Goal: Transaction & Acquisition: Register for event/course

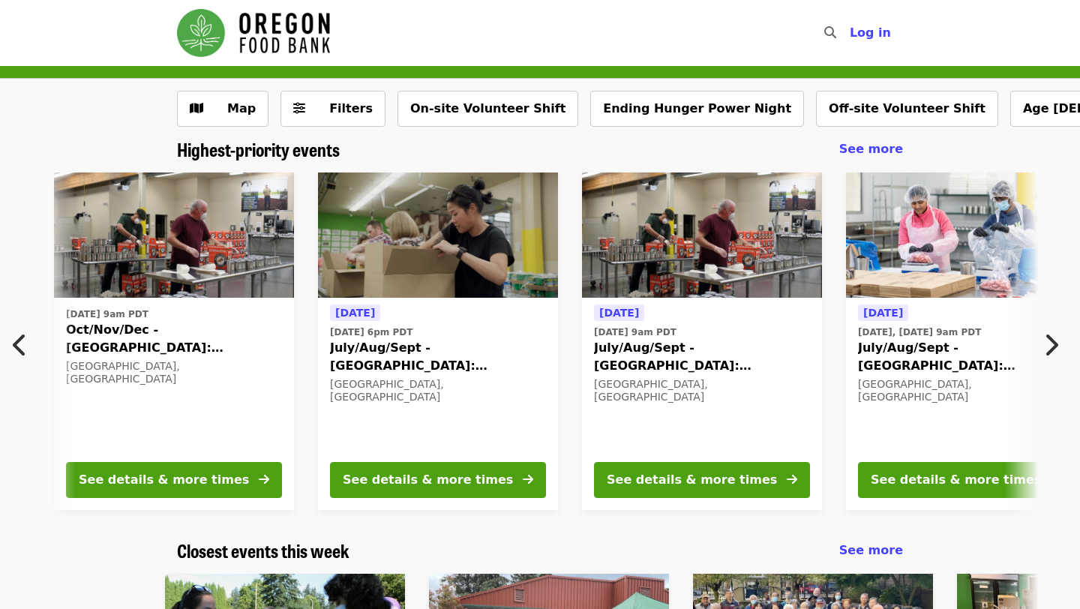
scroll to position [0, 543]
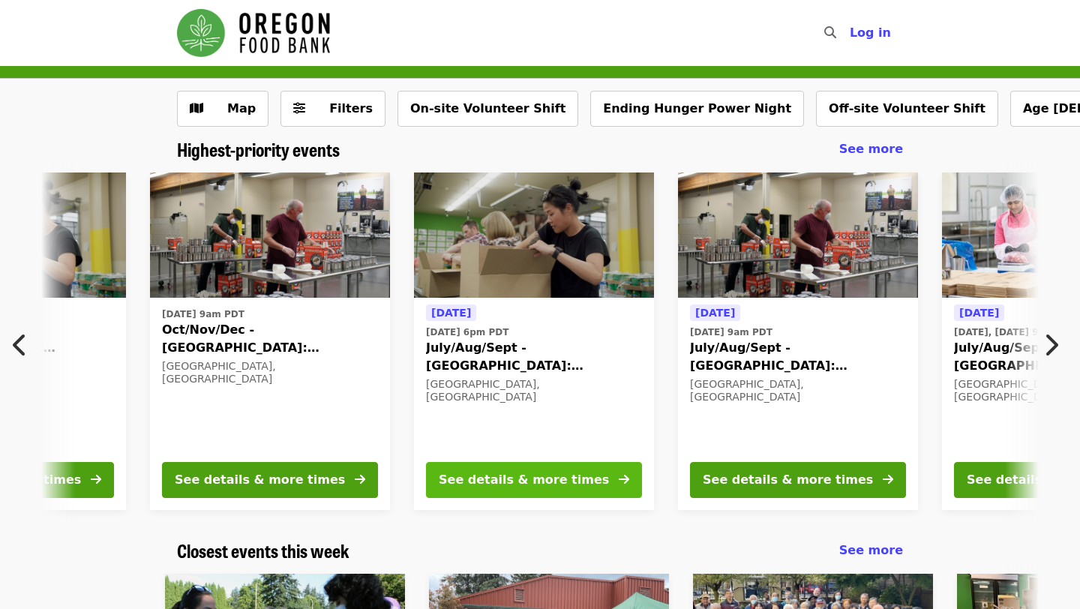
click at [541, 479] on div "See details & more times" at bounding box center [524, 480] width 170 height 18
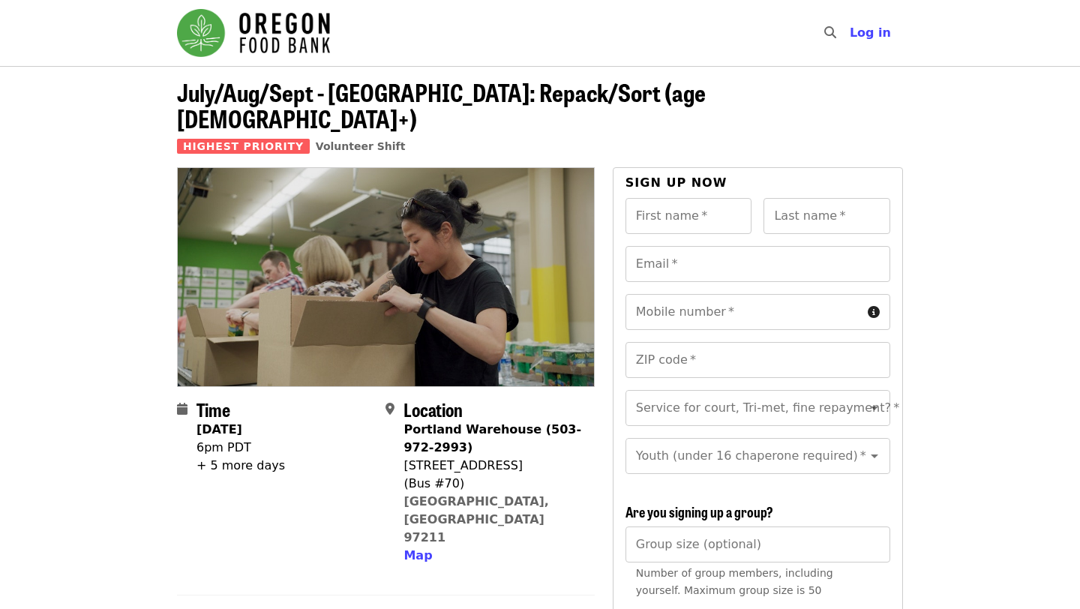
click at [203, 457] on div "+ 5 more days" at bounding box center [241, 466] width 89 height 18
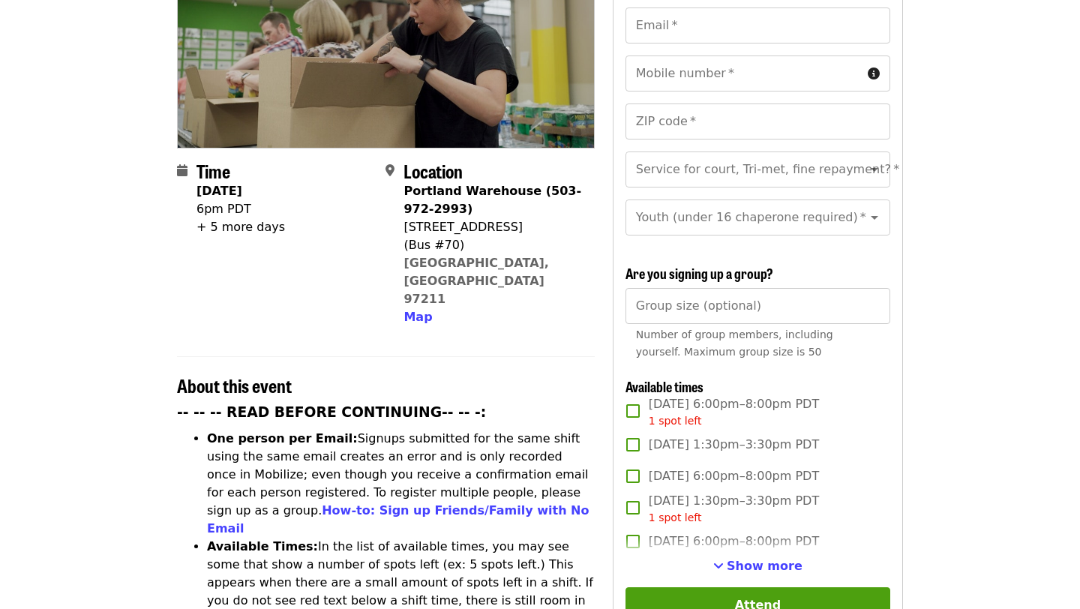
scroll to position [250, 0]
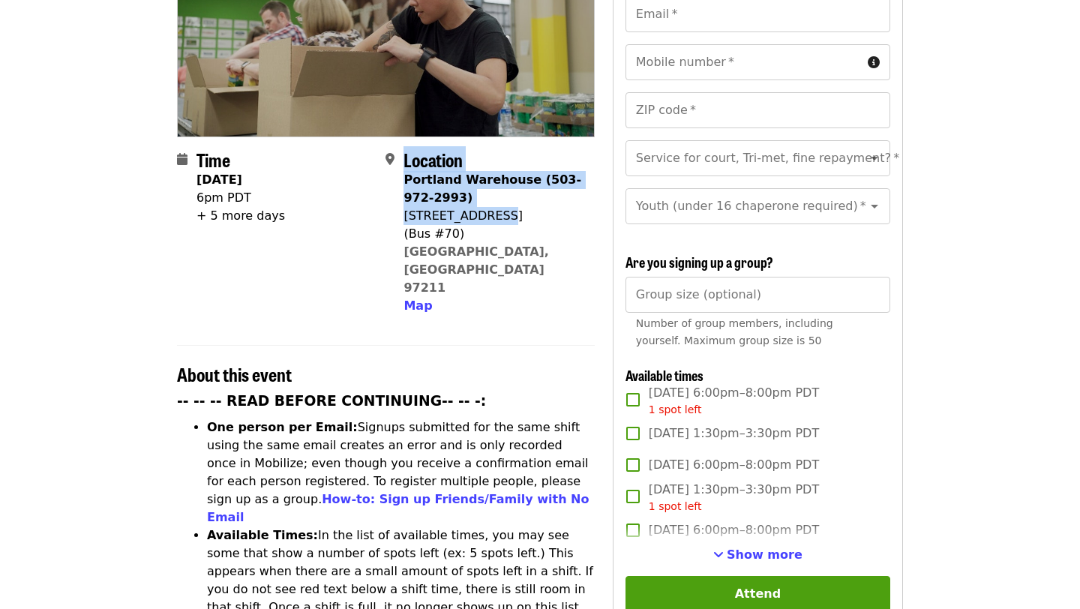
drag, startPoint x: 400, startPoint y: 187, endPoint x: 500, endPoint y: 194, distance: 100.0
click at [500, 194] on div "Location [GEOGRAPHIC_DATA] (503-972-2993) [STREET_ADDRESS] Map" at bounding box center [484, 232] width 197 height 166
click at [500, 207] on div "[STREET_ADDRESS]" at bounding box center [493, 216] width 179 height 18
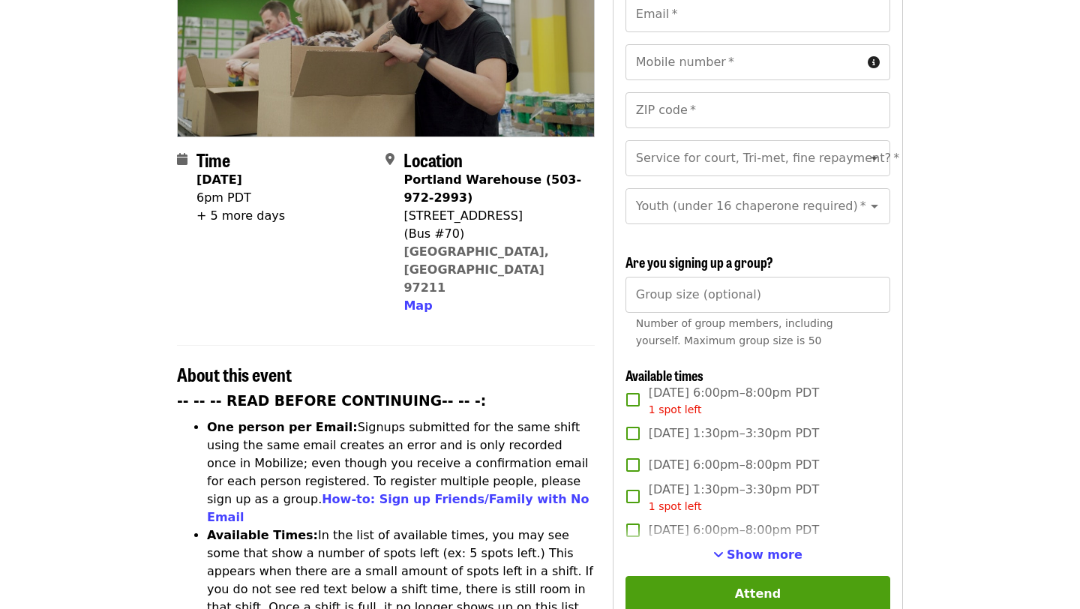
click at [496, 207] on div "[STREET_ADDRESS]" at bounding box center [493, 216] width 179 height 18
click at [416, 299] on span "Map" at bounding box center [418, 306] width 29 height 14
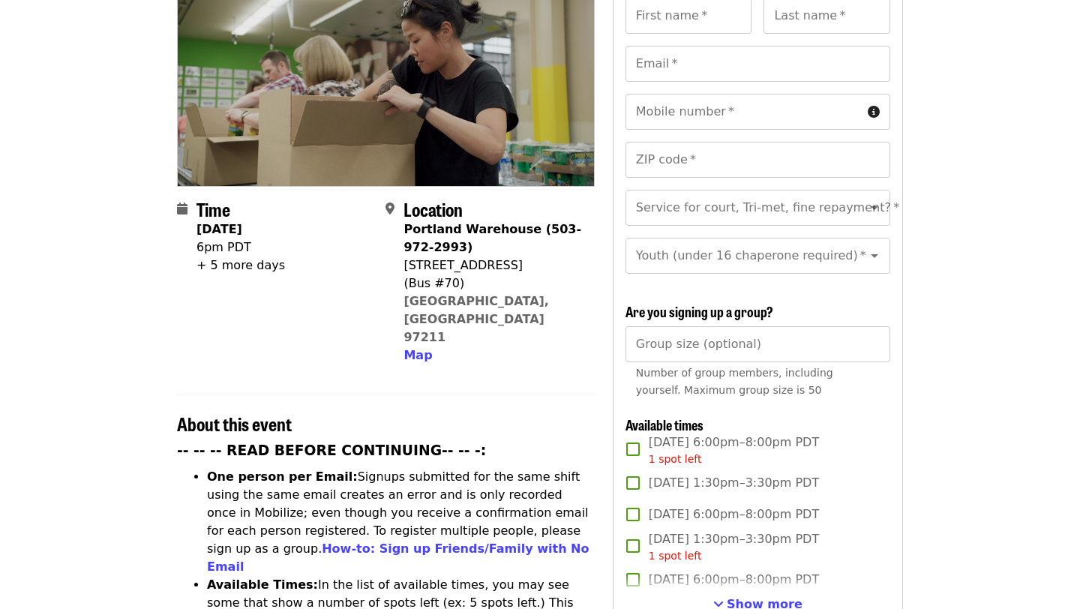
scroll to position [168, 0]
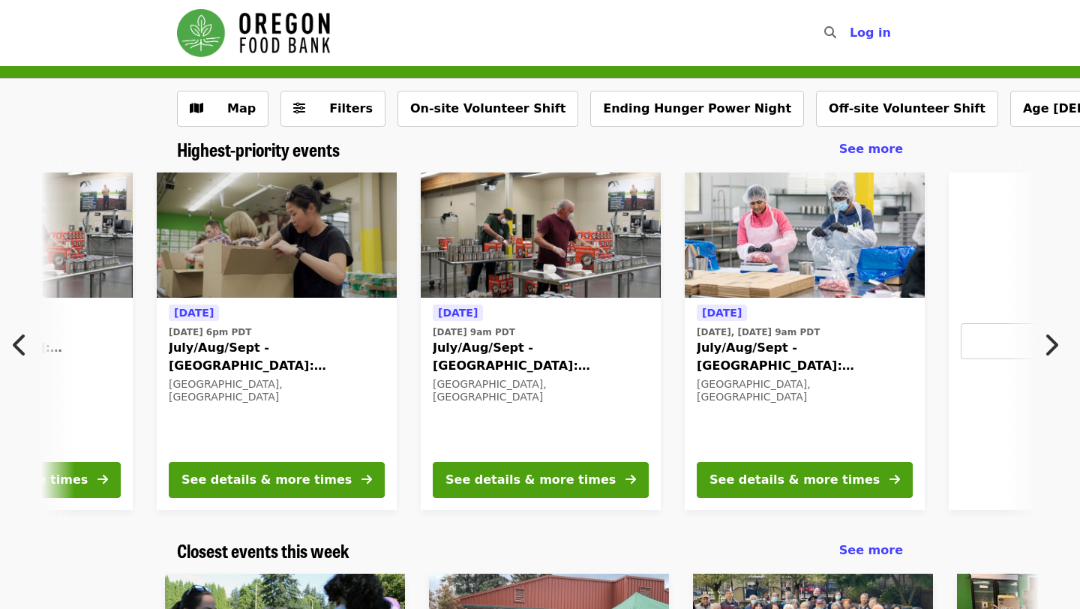
scroll to position [0, 807]
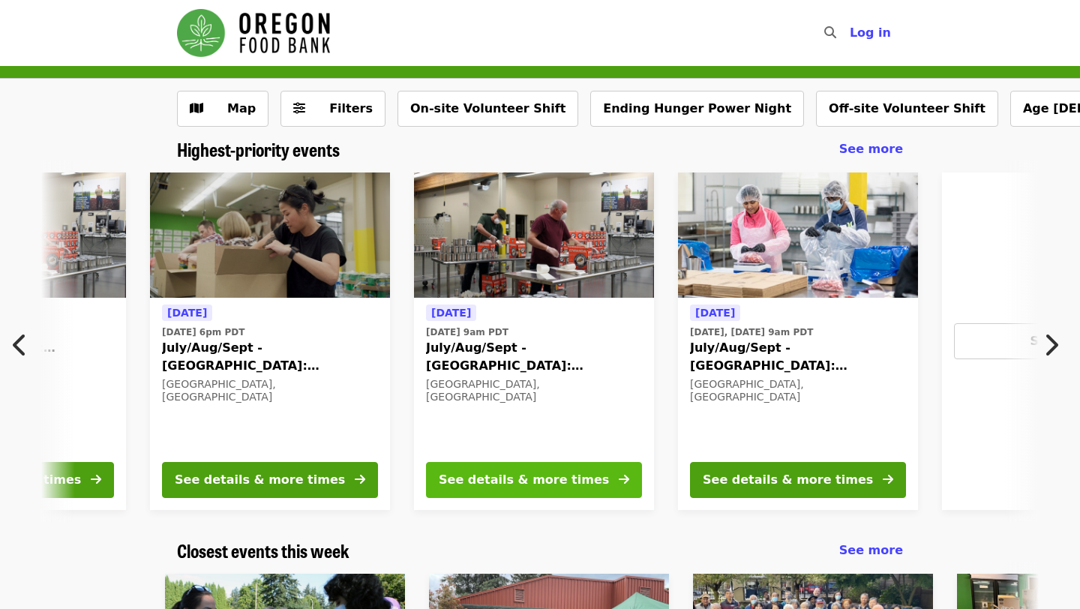
click at [546, 476] on div "See details & more times" at bounding box center [524, 480] width 170 height 18
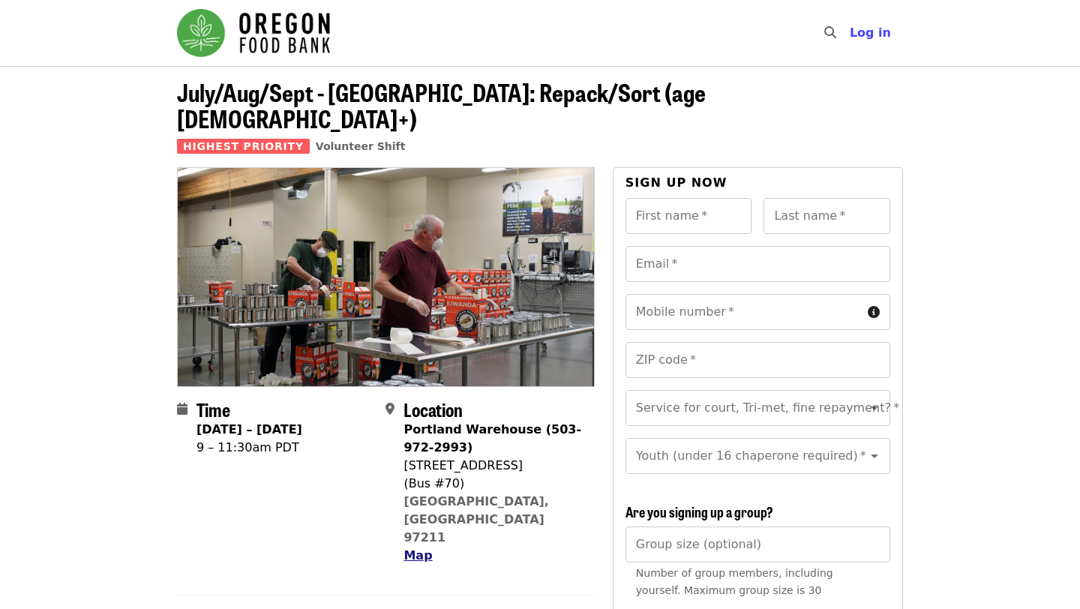
click at [414, 548] on span "Map" at bounding box center [418, 555] width 29 height 14
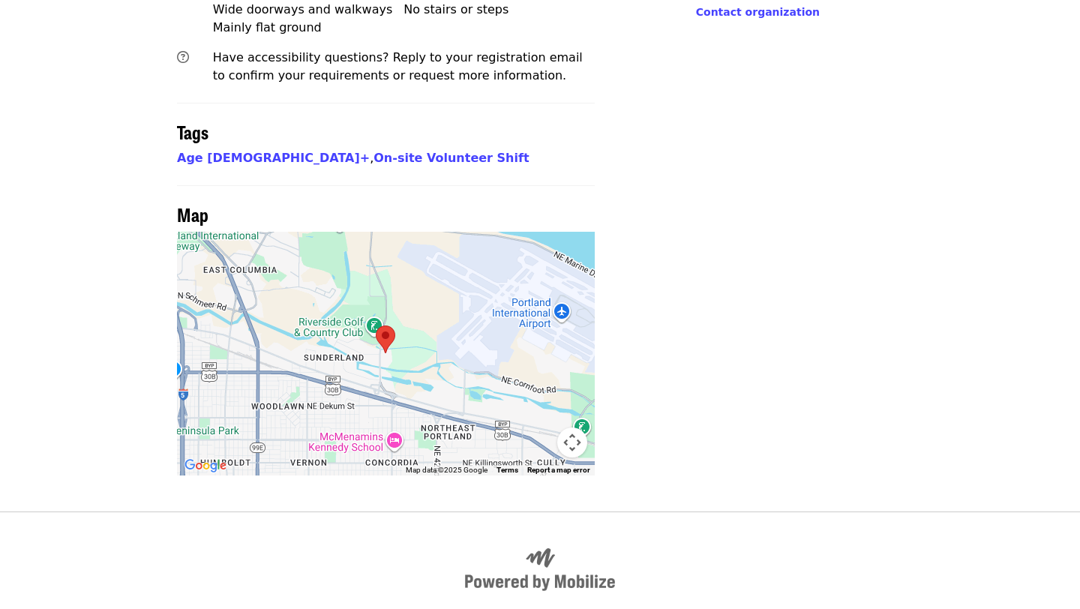
scroll to position [1178, 0]
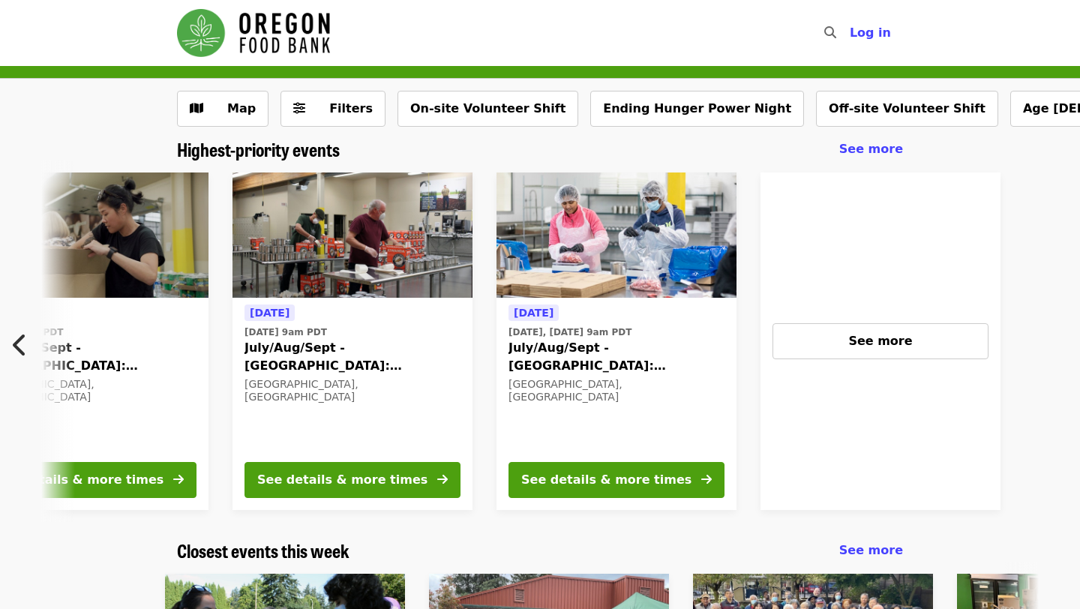
scroll to position [0, 1071]
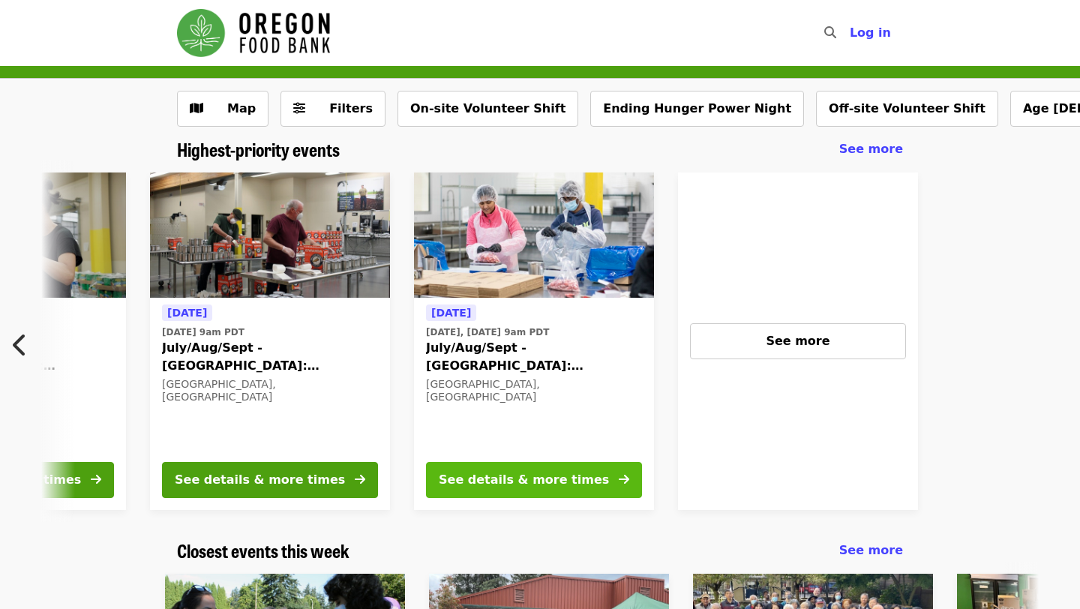
click at [547, 476] on div "See details & more times" at bounding box center [524, 480] width 170 height 18
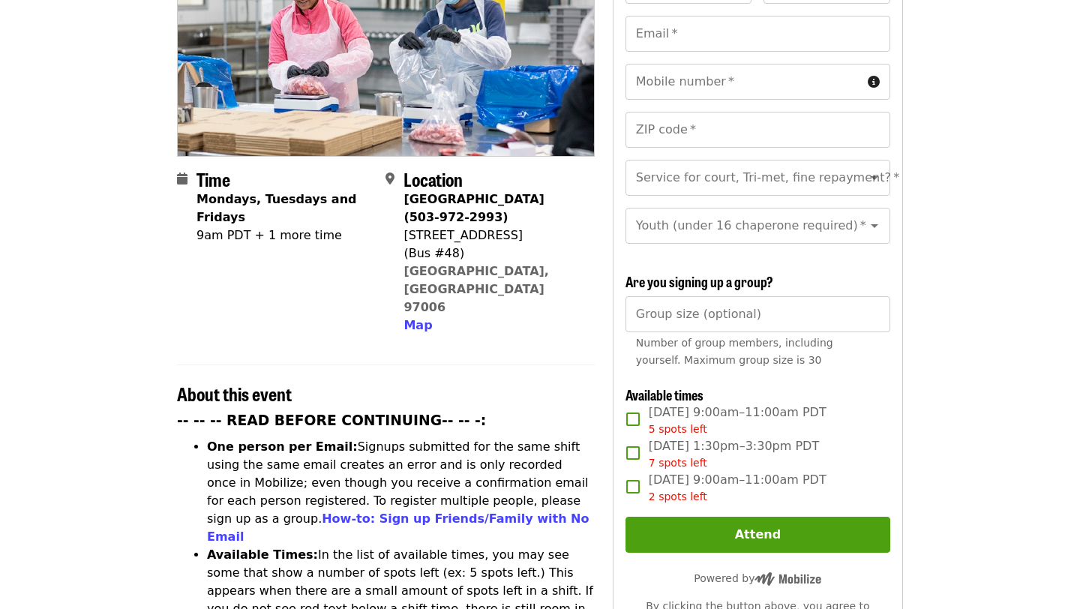
scroll to position [231, 0]
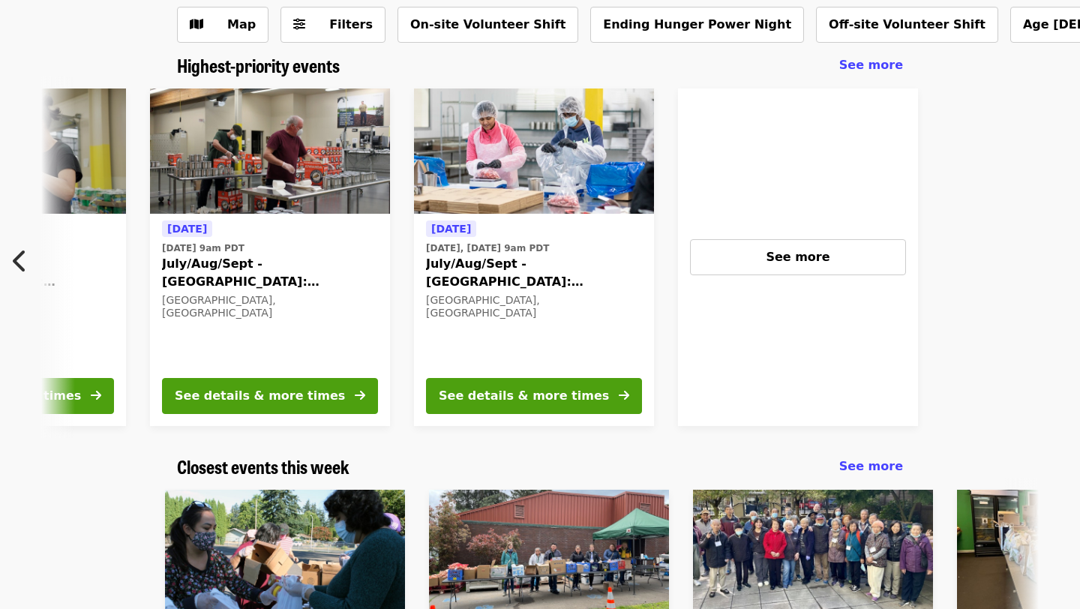
scroll to position [76, 0]
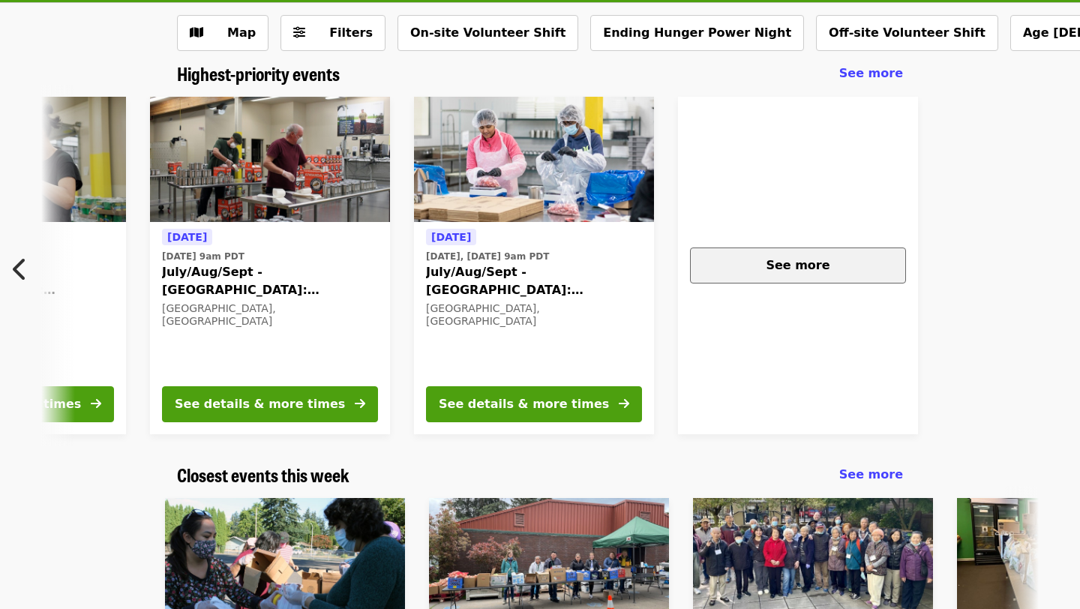
click at [778, 274] on div "See more" at bounding box center [798, 266] width 191 height 18
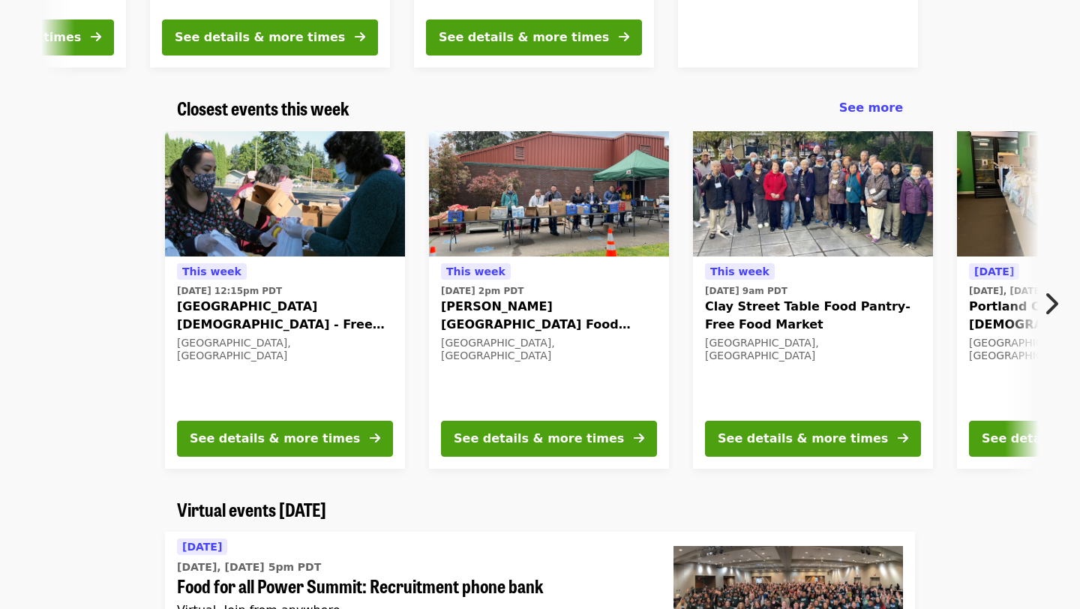
scroll to position [437, 0]
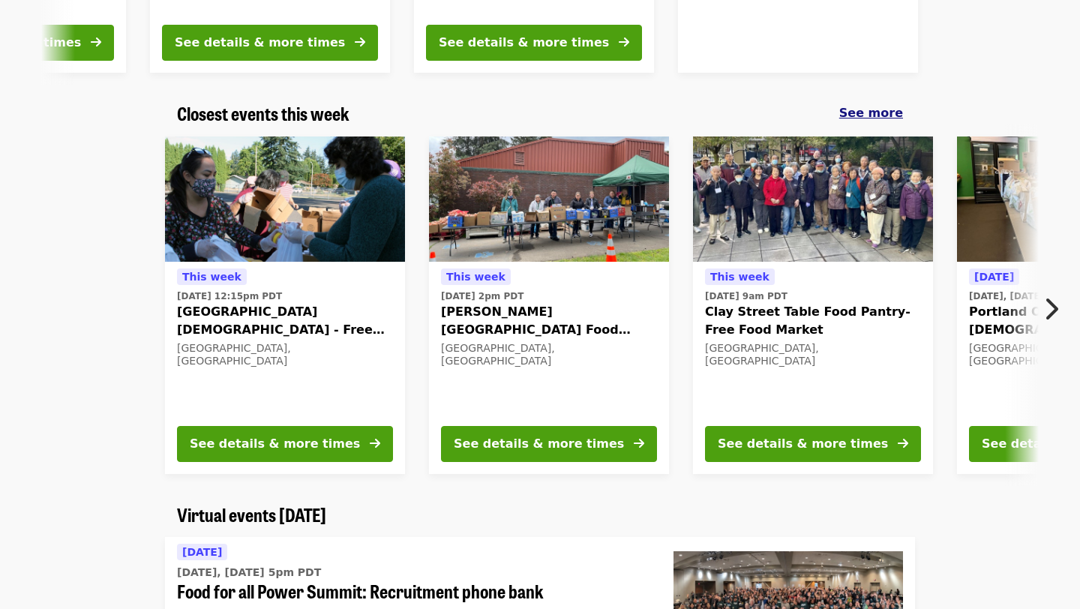
click at [886, 107] on span "See more" at bounding box center [871, 113] width 64 height 14
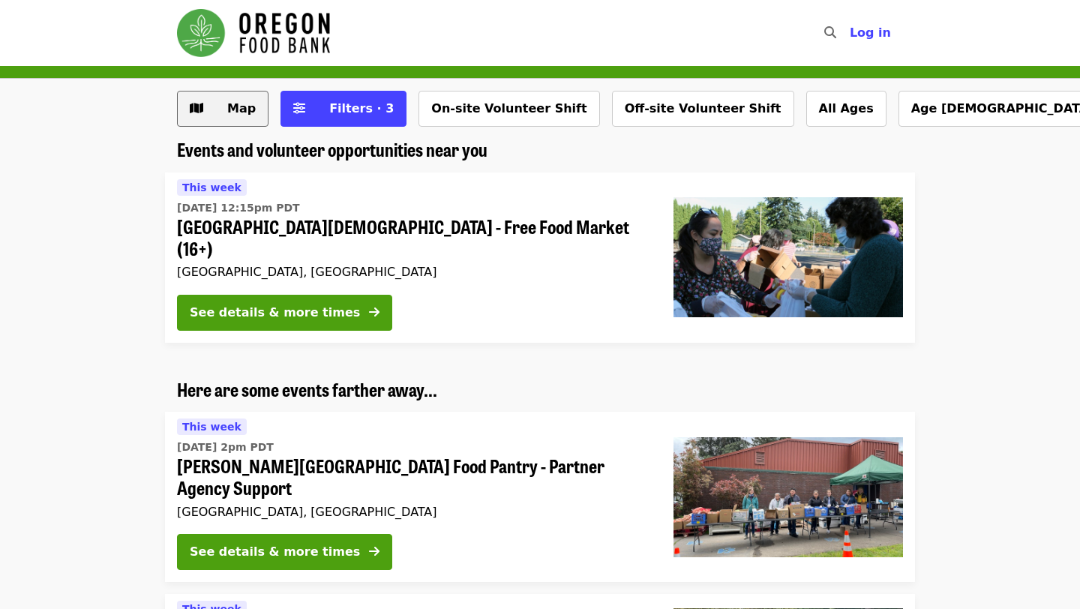
click at [239, 107] on span "Map" at bounding box center [241, 108] width 29 height 14
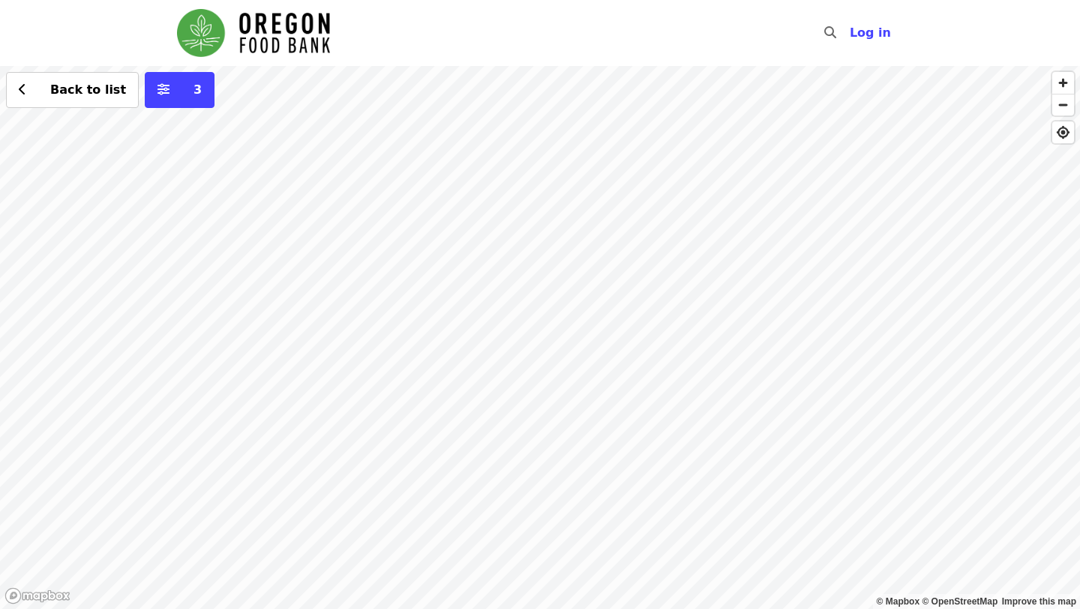
drag, startPoint x: 446, startPoint y: 336, endPoint x: 521, endPoint y: 35, distance: 309.8
click at [521, 35] on div "Skip to content ​ Log in © Mapbox © OpenStreetMap Improve this map Back to list…" at bounding box center [540, 304] width 1080 height 609
drag, startPoint x: 549, startPoint y: 322, endPoint x: 516, endPoint y: 161, distance: 163.9
click at [516, 158] on div "Back to list 3" at bounding box center [540, 337] width 1080 height 543
drag, startPoint x: 496, startPoint y: 242, endPoint x: 528, endPoint y: 372, distance: 134.4
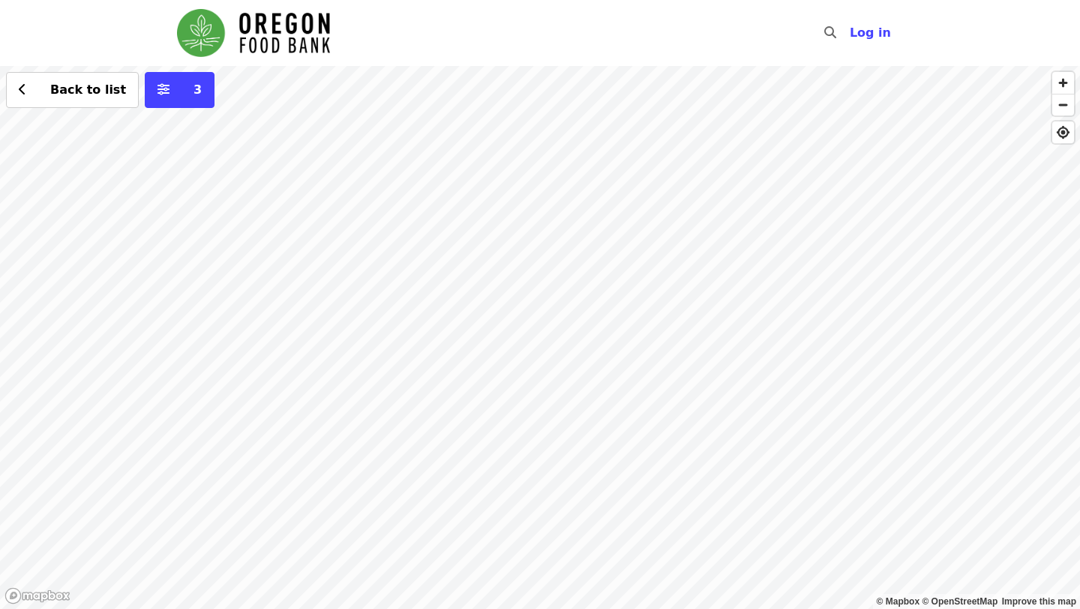
click at [528, 372] on div "Back to list 3" at bounding box center [540, 337] width 1080 height 543
click at [533, 104] on div "Back to list 3" at bounding box center [540, 337] width 1080 height 543
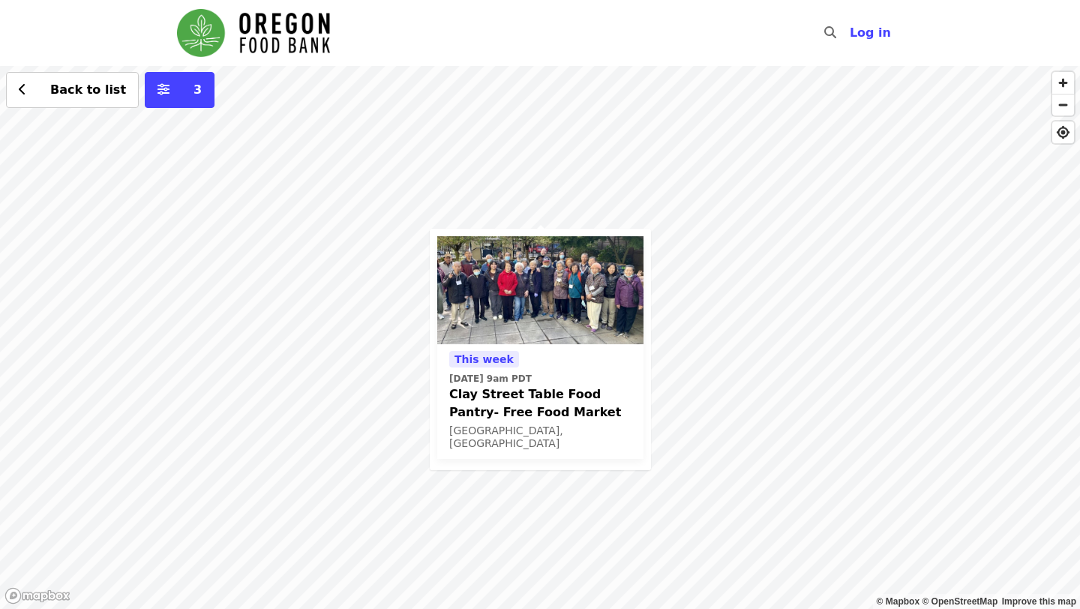
click at [780, 360] on div "[DATE][DATE] 9am PDT Clay Street Table Food Pantry- Free Food Market [GEOGRAPHI…" at bounding box center [540, 337] width 1080 height 543
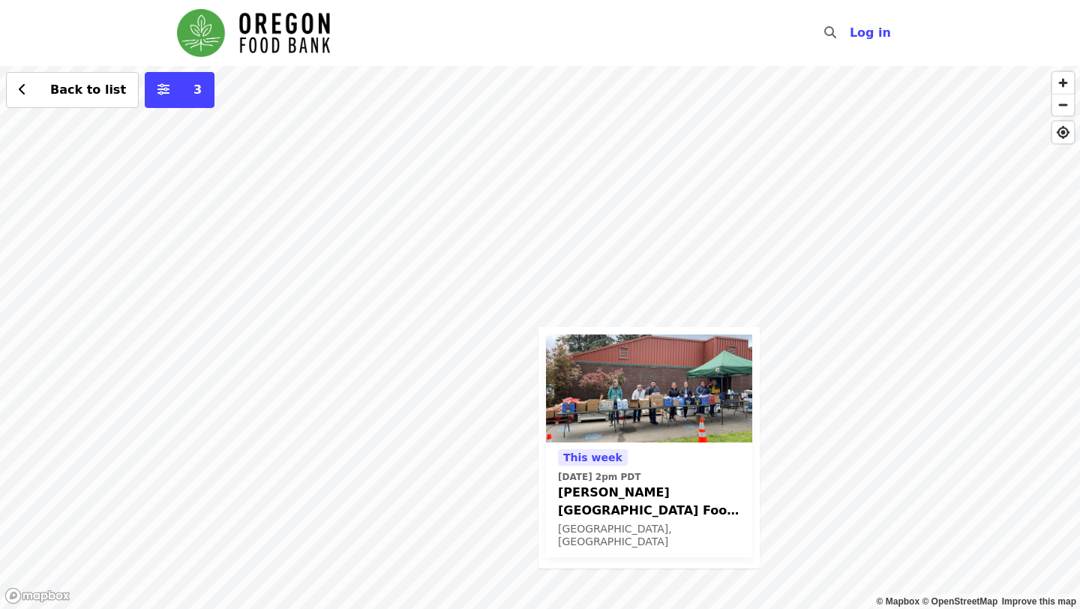
drag, startPoint x: 598, startPoint y: 182, endPoint x: 708, endPoint y: 281, distance: 147.7
click at [707, 281] on div "[DATE][DATE] 2pm PDT [PERSON_NAME][GEOGRAPHIC_DATA] Food Pantry - Partner Agenc…" at bounding box center [540, 337] width 1080 height 543
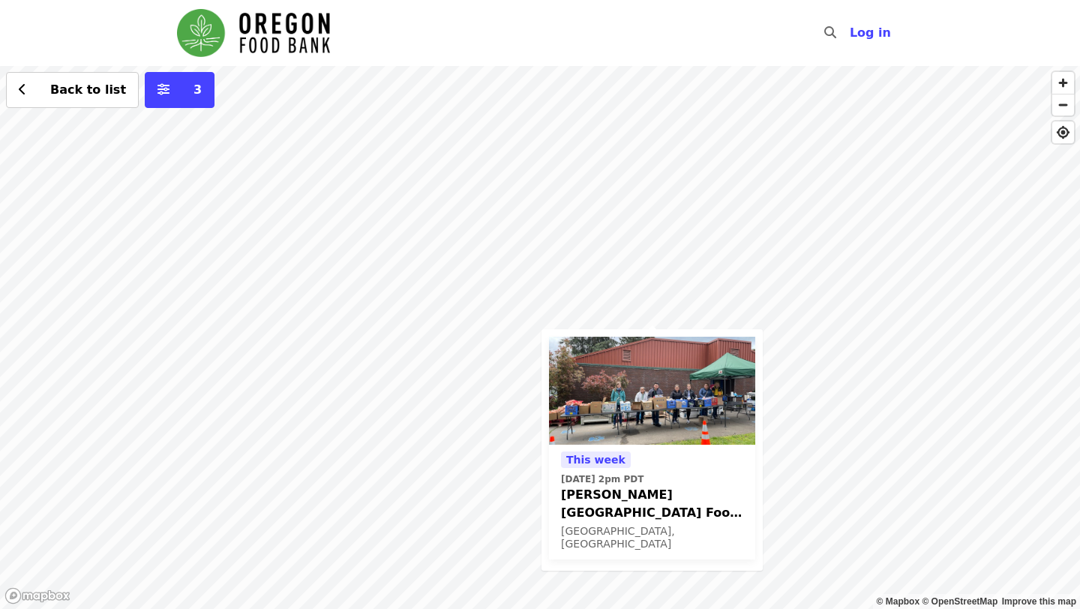
click at [413, 198] on div "[DATE][DATE] 2pm PDT [PERSON_NAME][GEOGRAPHIC_DATA] Food Pantry - Partner Agenc…" at bounding box center [540, 337] width 1080 height 543
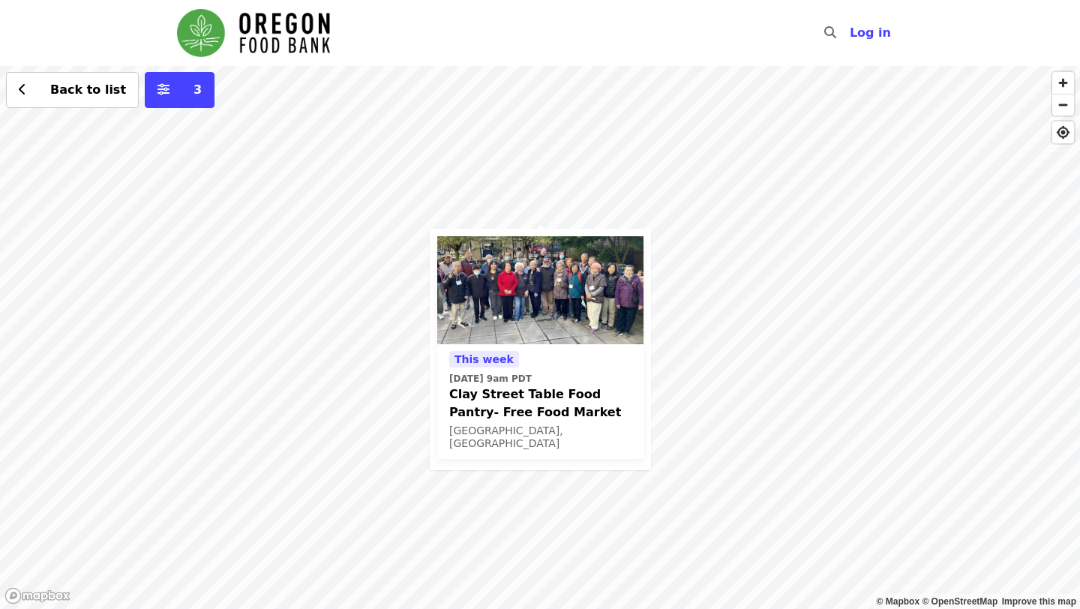
click at [782, 275] on div "[DATE][DATE] 9am PDT Clay Street Table Food Pantry- Free Food Market [GEOGRAPHI…" at bounding box center [540, 337] width 1080 height 543
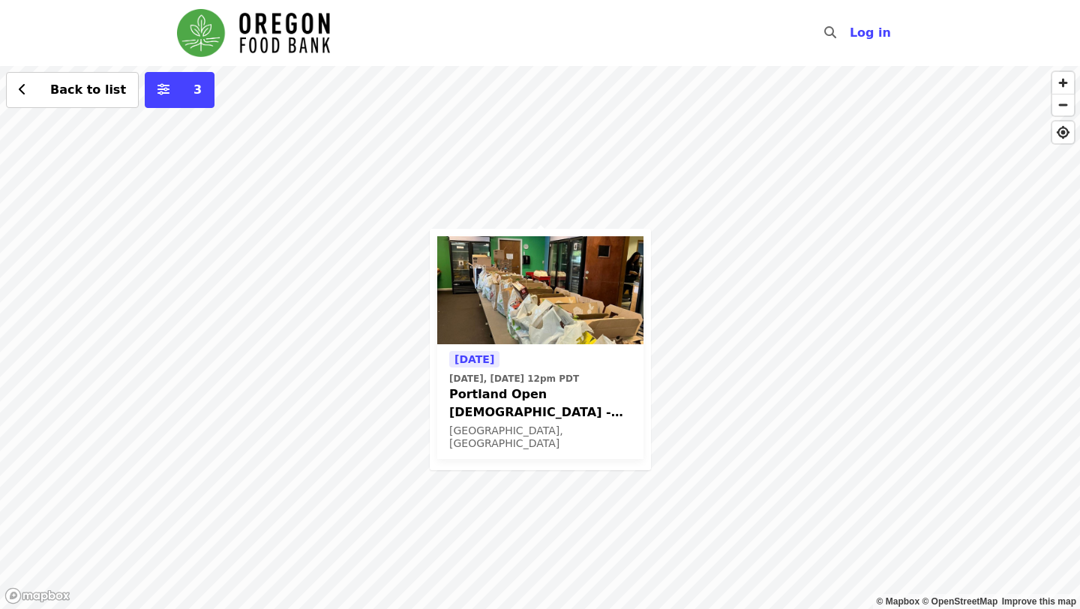
click at [537, 403] on span "Portland Open [DEMOGRAPHIC_DATA] - Partner Agency Support (16+)" at bounding box center [540, 404] width 182 height 36
click at [32, 92] on button "Back to list" at bounding box center [72, 90] width 133 height 36
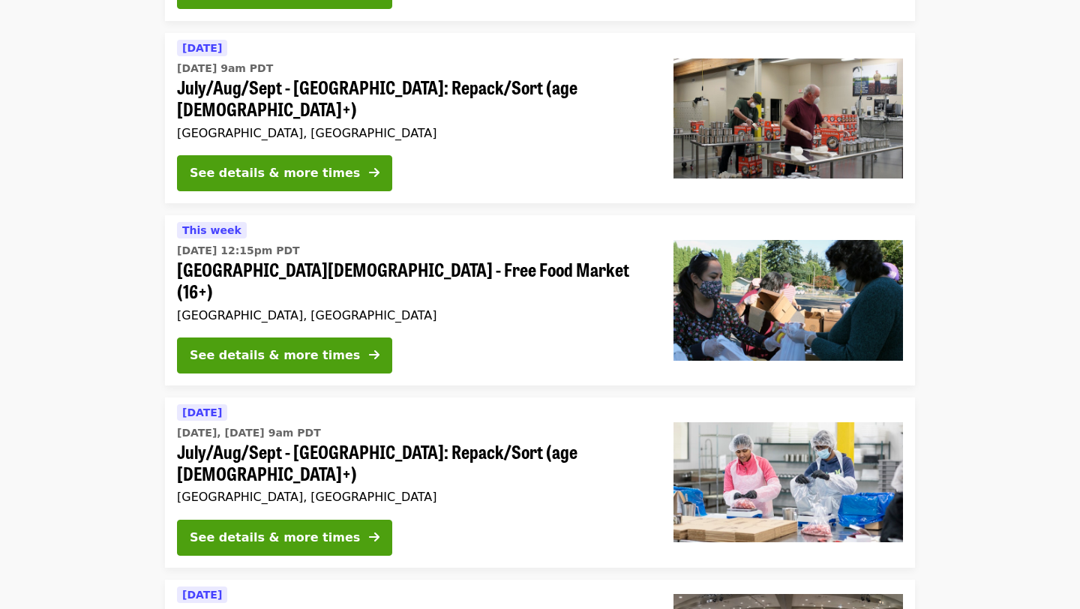
scroll to position [1533, 0]
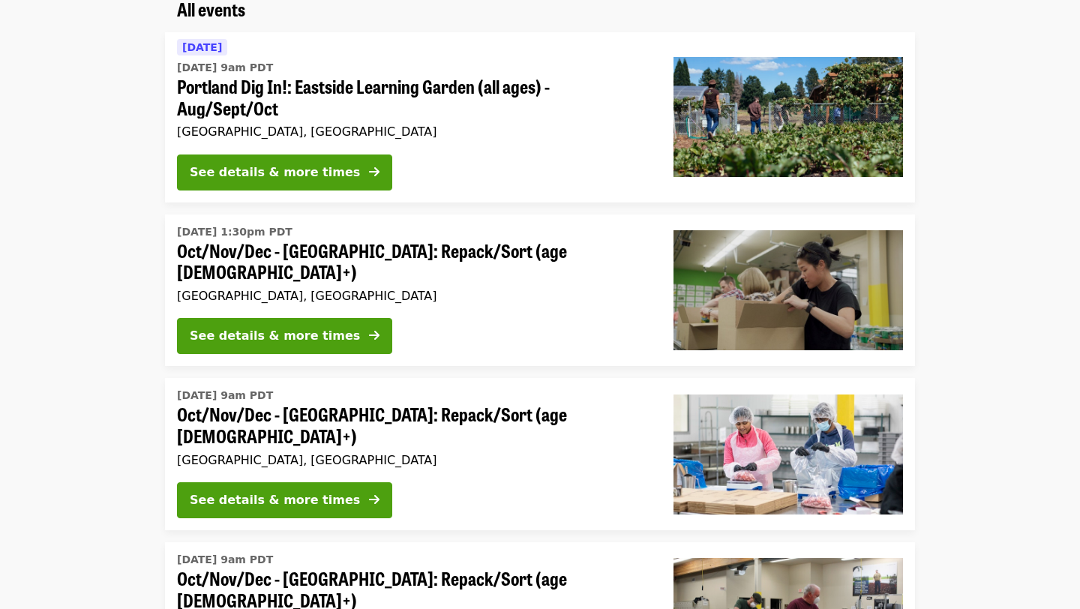
scroll to position [131, 0]
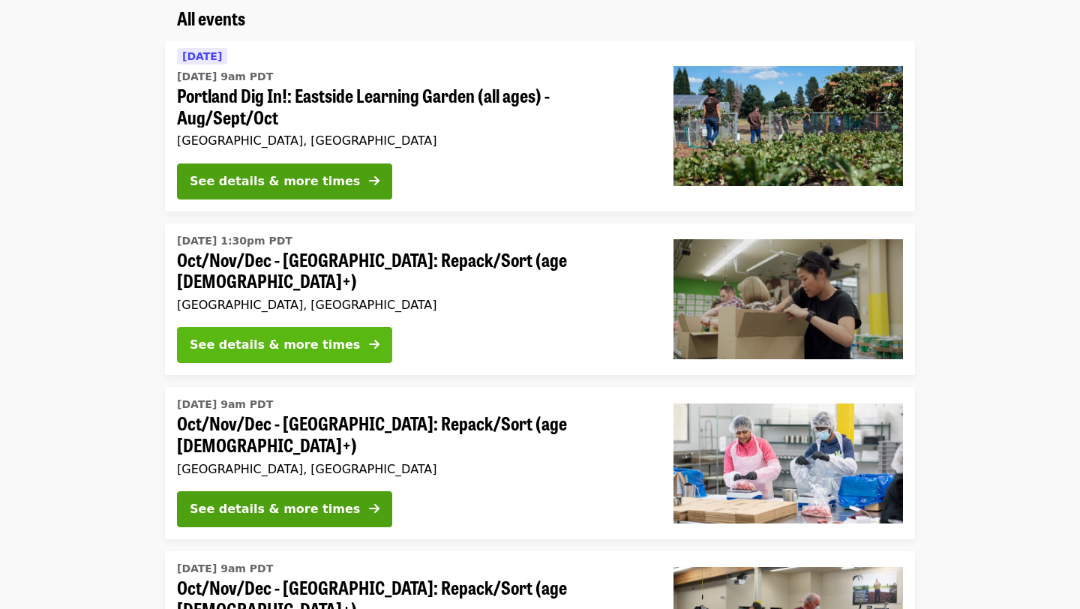
click at [320, 327] on button "See details & more times" at bounding box center [284, 345] width 215 height 36
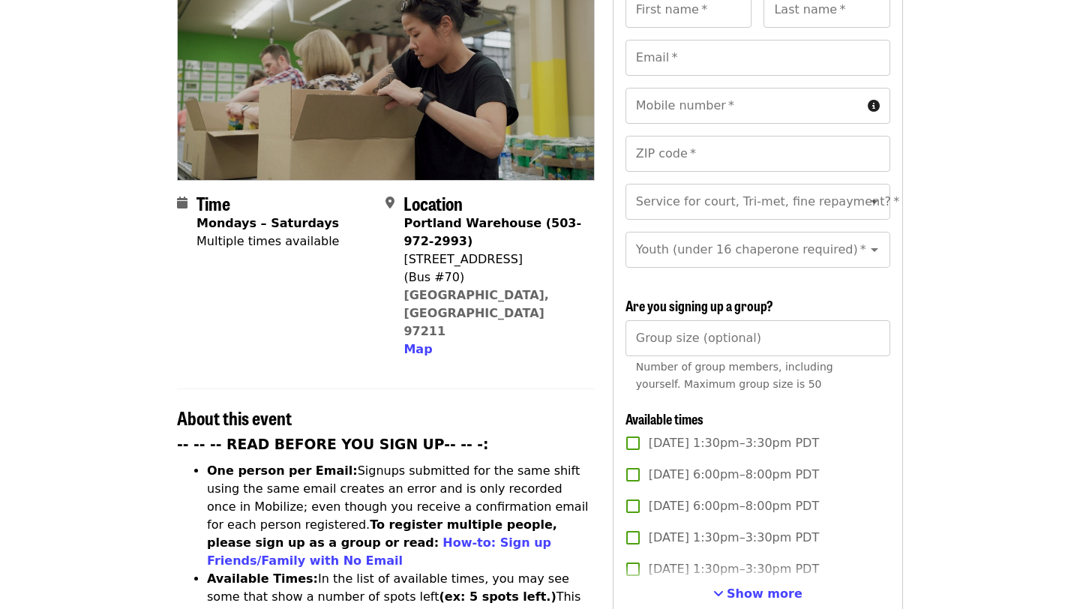
scroll to position [285, 0]
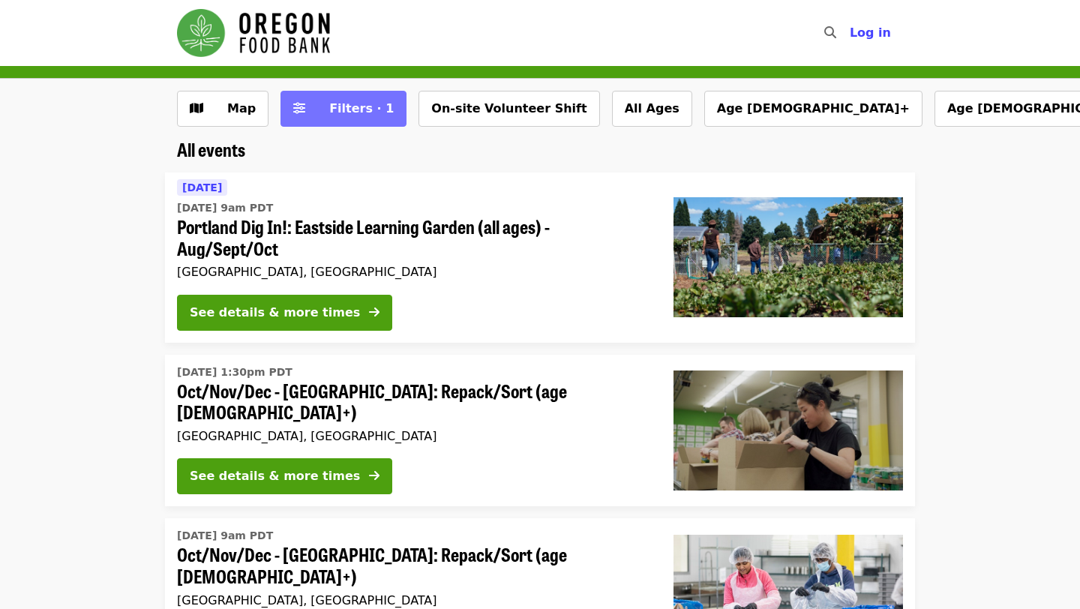
click at [344, 95] on button "Filters · 1" at bounding box center [344, 109] width 126 height 36
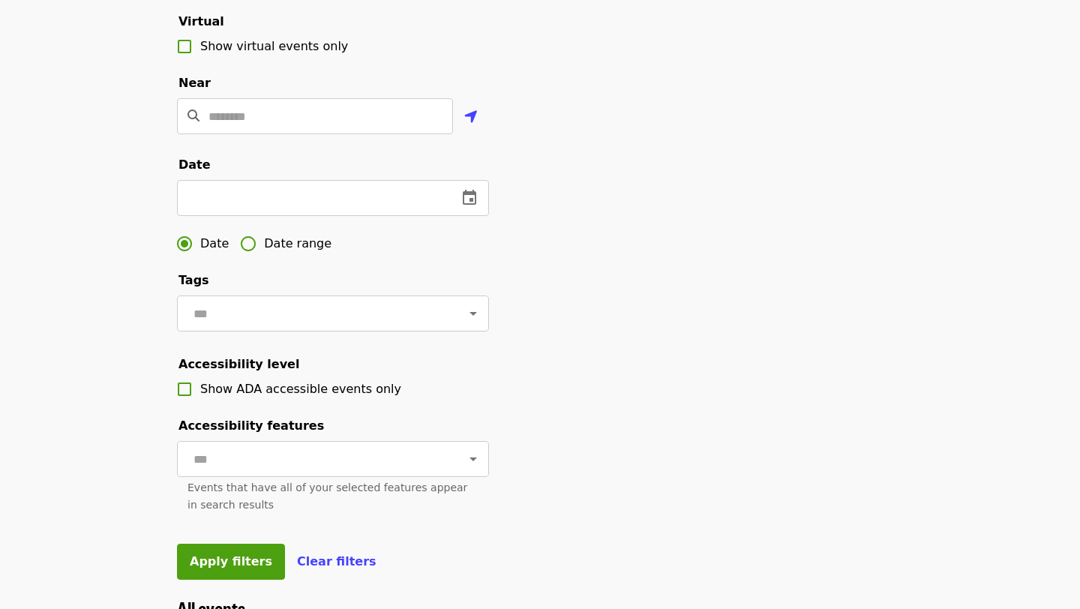
scroll to position [330, 0]
click at [268, 182] on input "text" at bounding box center [311, 197] width 269 height 36
click at [272, 203] on input "text" at bounding box center [230, 197] width 107 height 36
click at [303, 189] on icon "change date" at bounding box center [308, 196] width 14 height 15
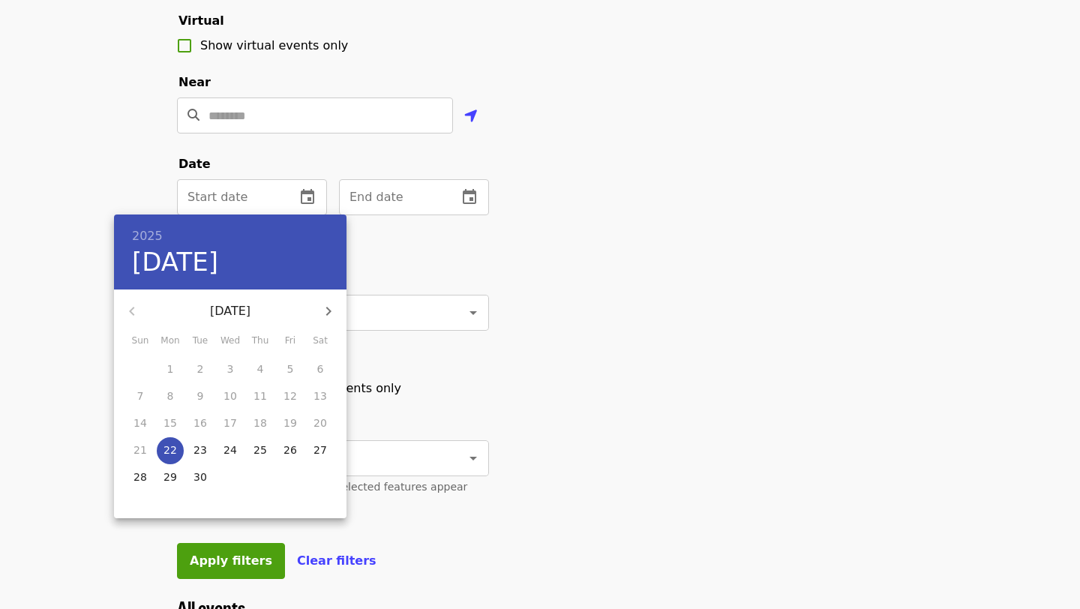
click at [170, 449] on p "22" at bounding box center [171, 450] width 14 height 15
type input "**********"
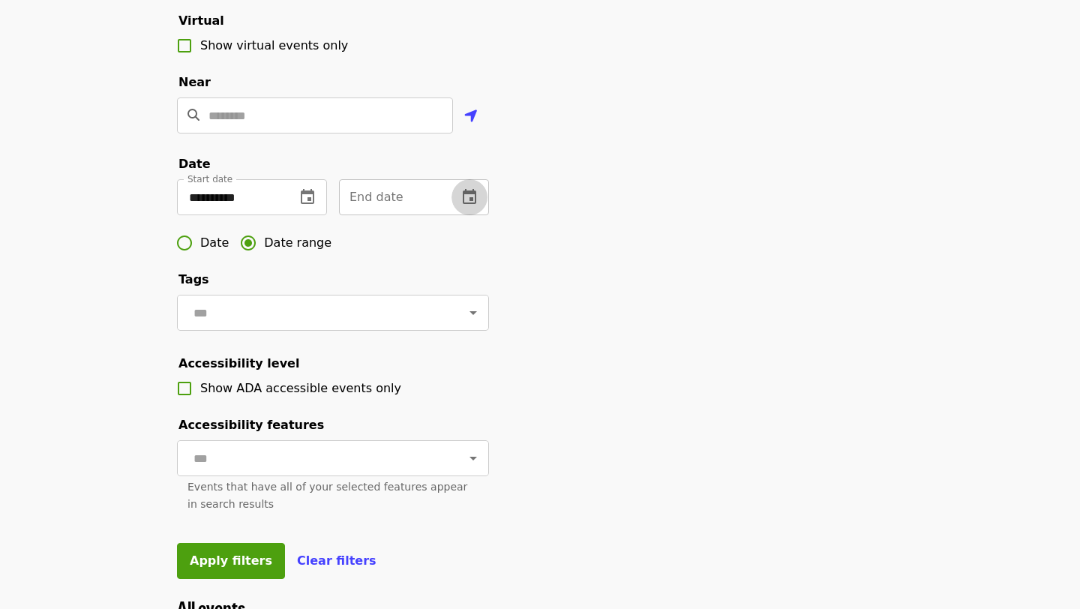
click at [464, 196] on icon "change date" at bounding box center [470, 196] width 14 height 15
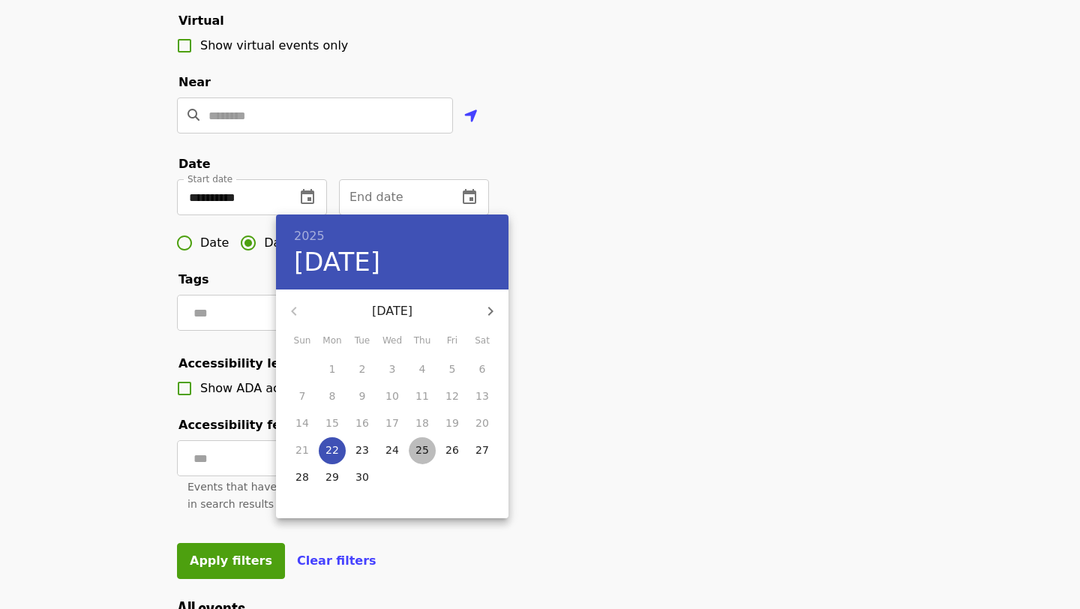
click at [425, 446] on p "25" at bounding box center [423, 450] width 14 height 15
type input "**********"
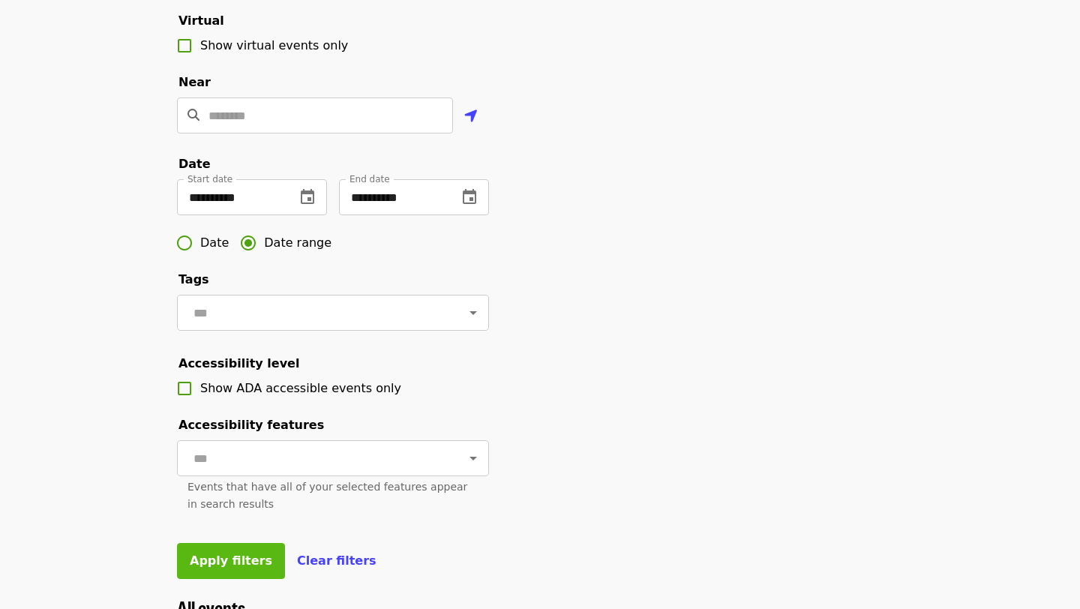
click at [251, 554] on span "Apply filters" at bounding box center [231, 561] width 83 height 14
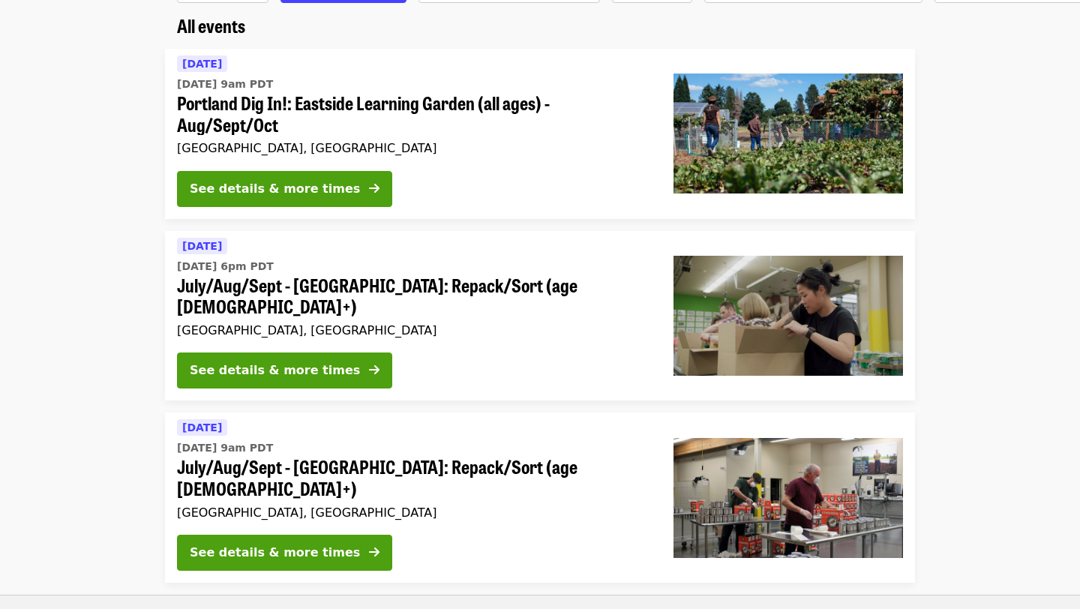
scroll to position [120, 0]
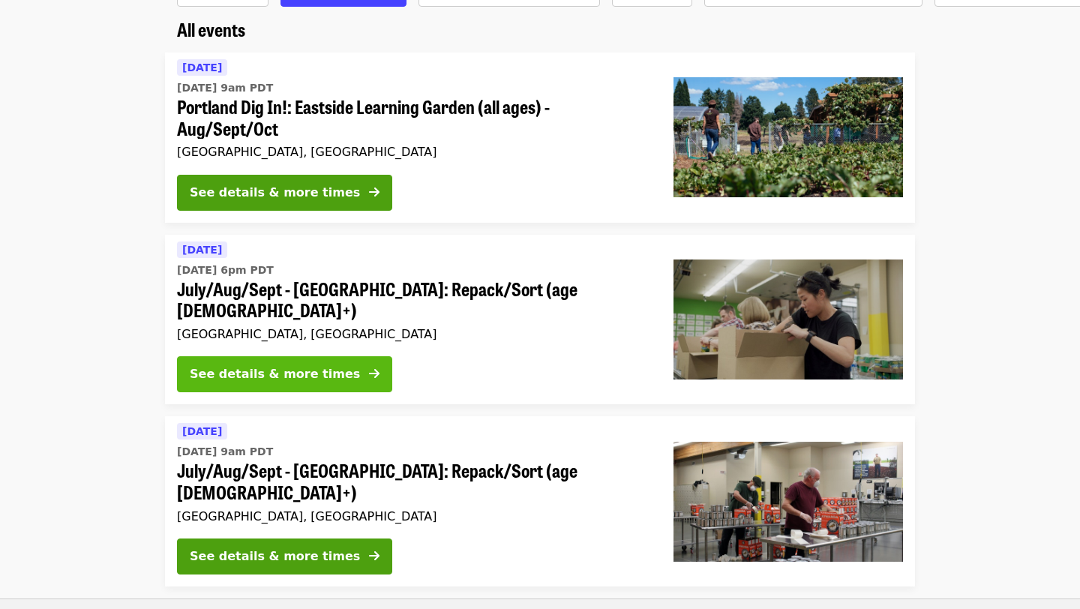
click at [305, 365] on div "See details & more times" at bounding box center [275, 374] width 170 height 18
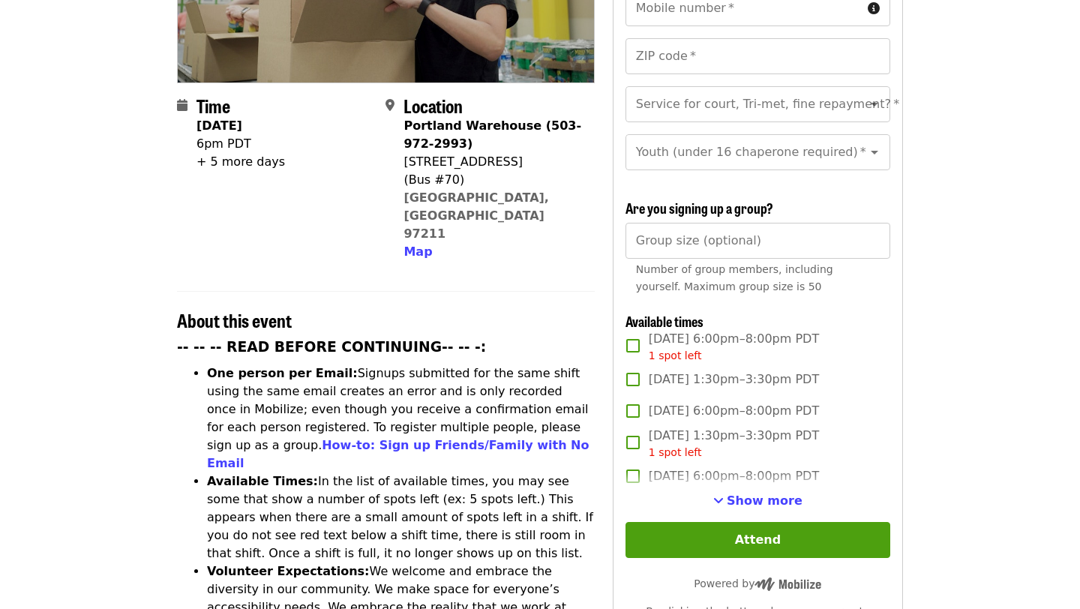
scroll to position [303, 0]
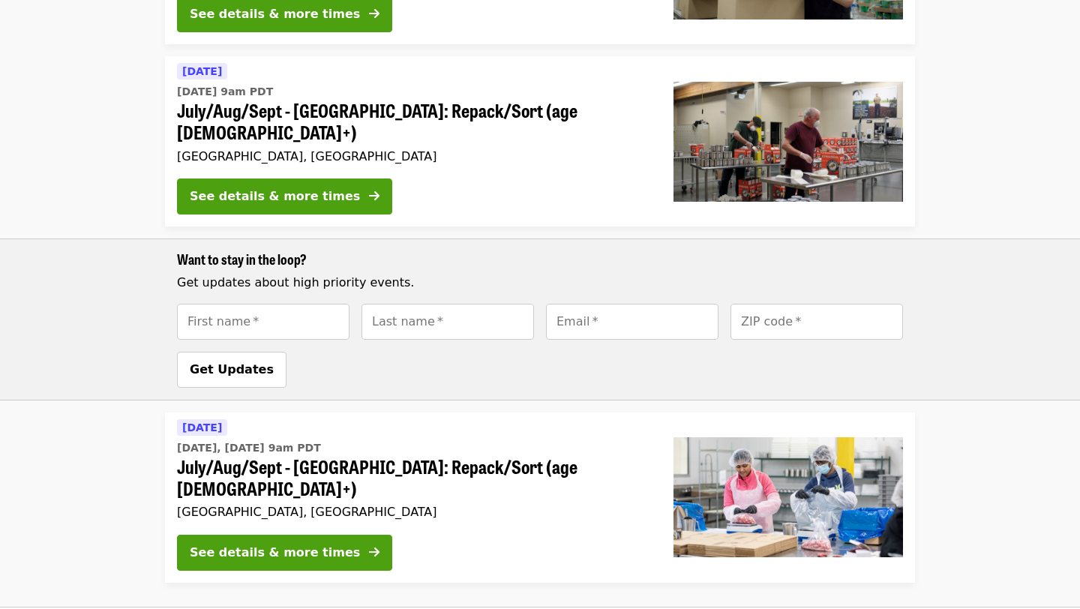
scroll to position [541, 0]
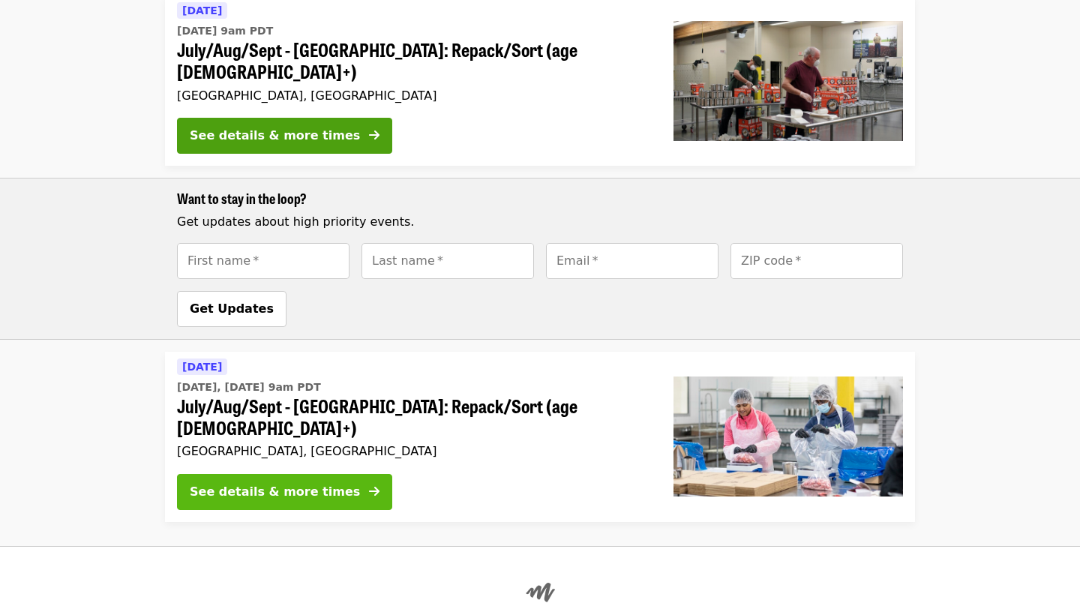
click at [320, 474] on button "See details & more times" at bounding box center [284, 492] width 215 height 36
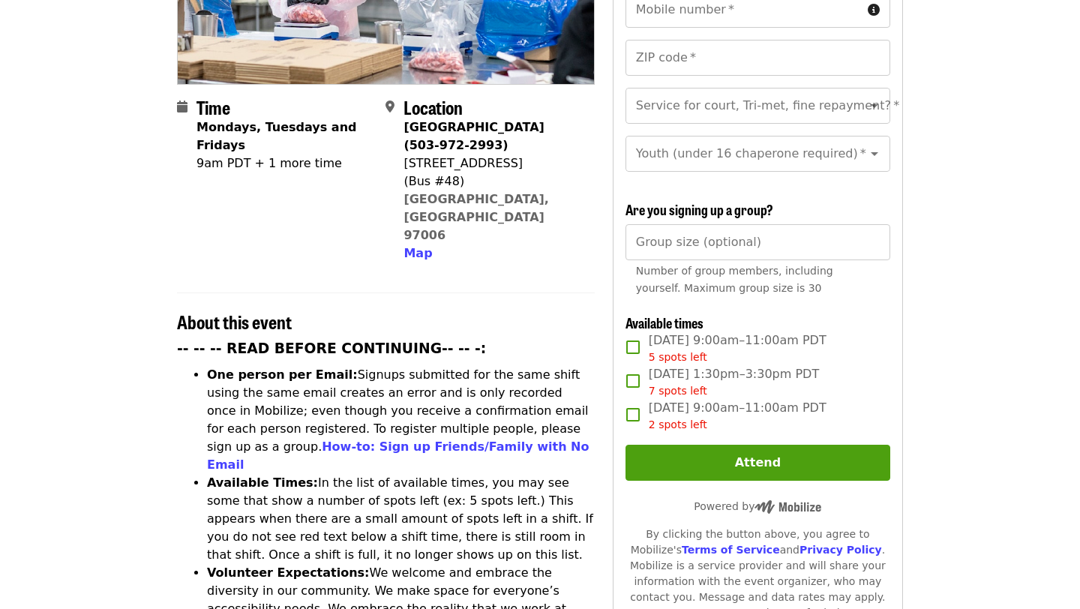
scroll to position [304, 0]
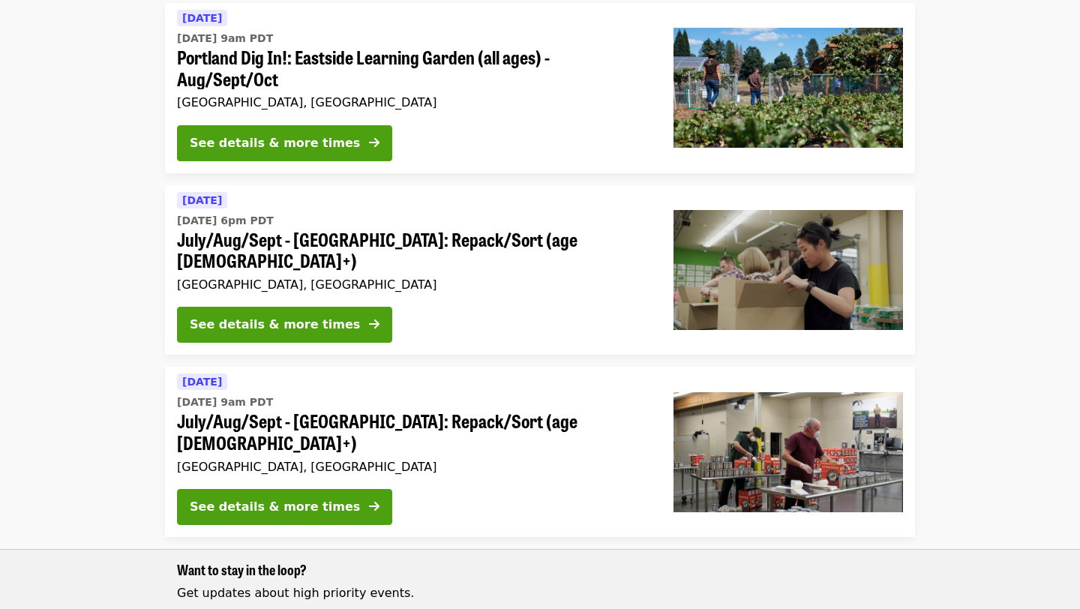
scroll to position [185, 0]
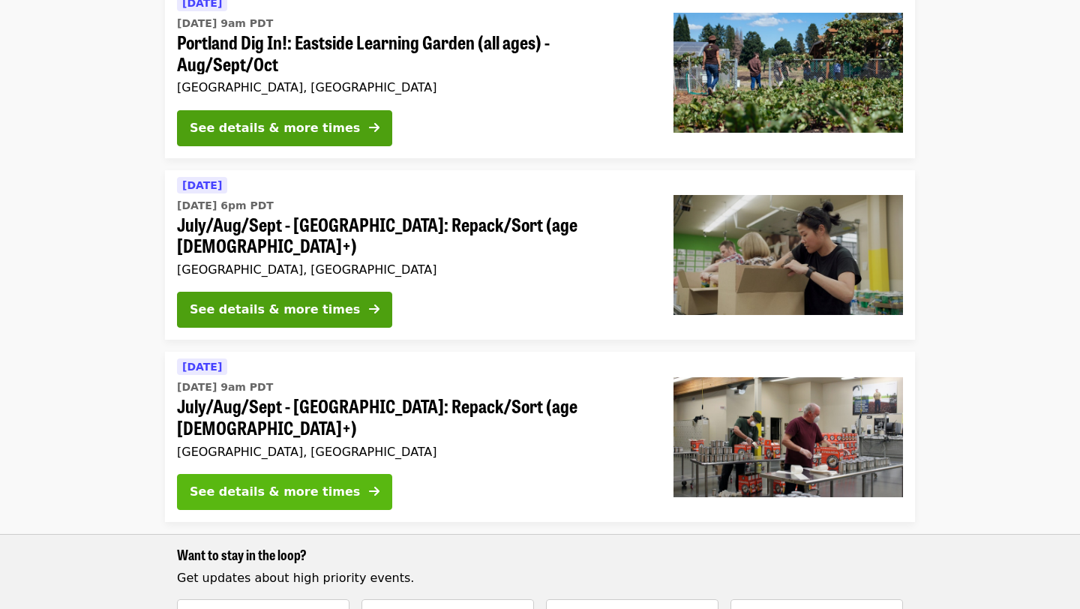
click at [308, 483] on div "See details & more times" at bounding box center [275, 492] width 170 height 18
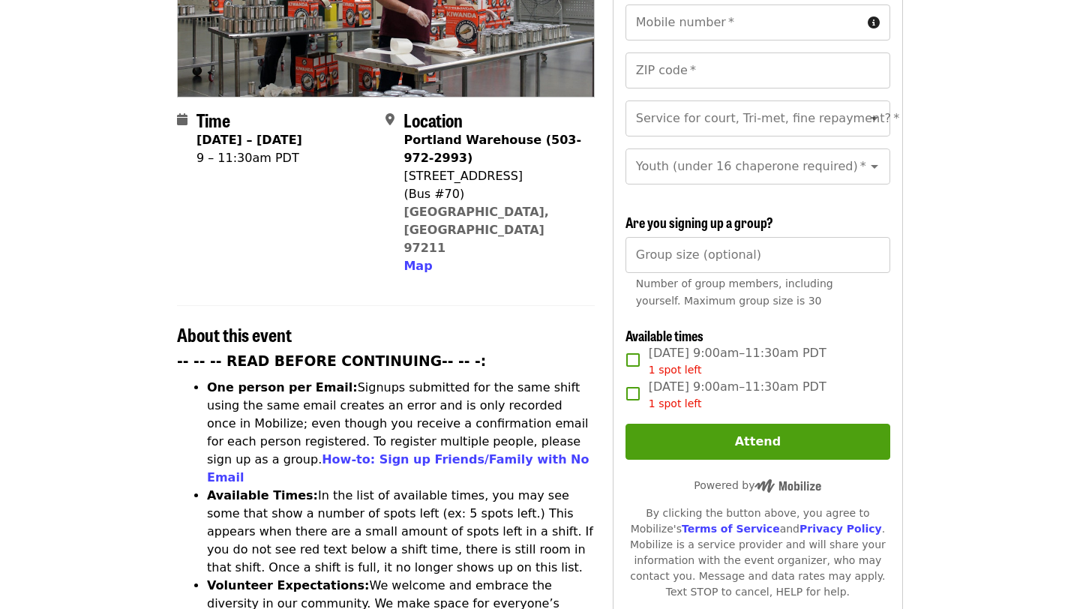
scroll to position [295, 0]
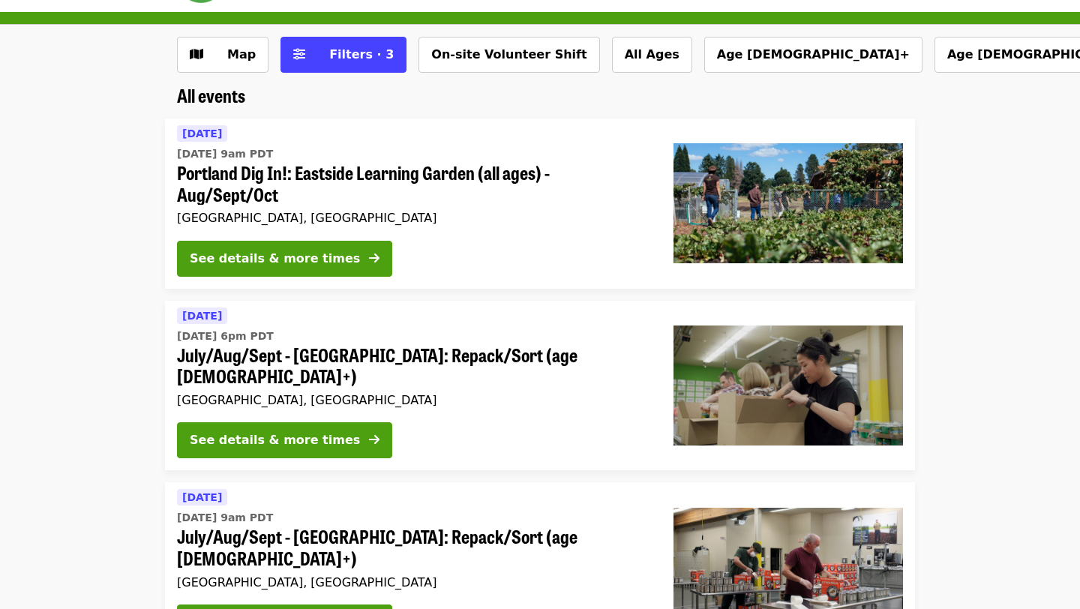
scroll to position [55, 0]
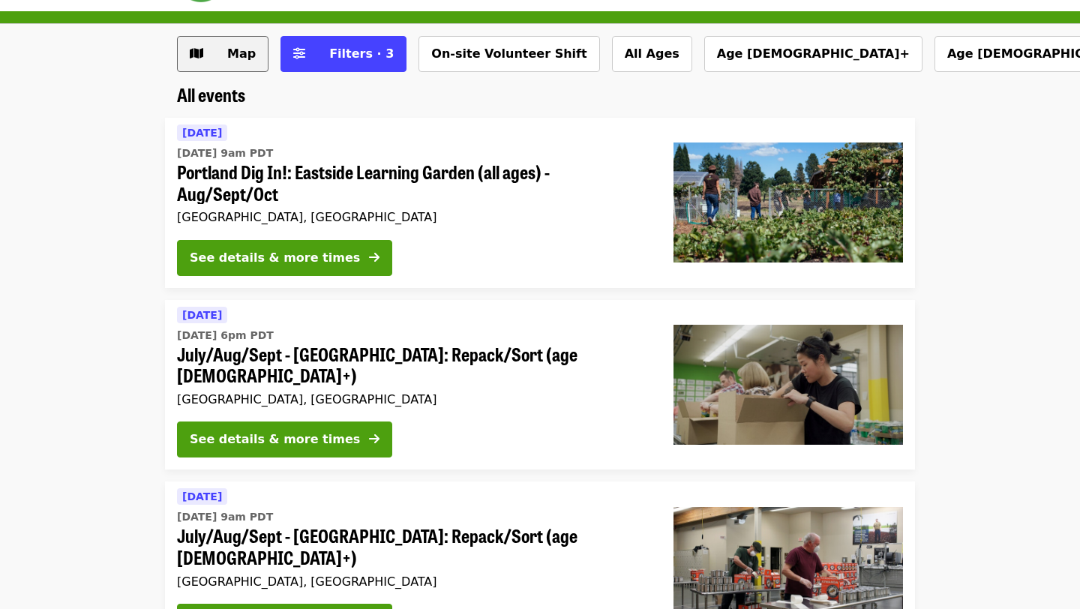
click at [228, 60] on span "Map" at bounding box center [241, 54] width 29 height 14
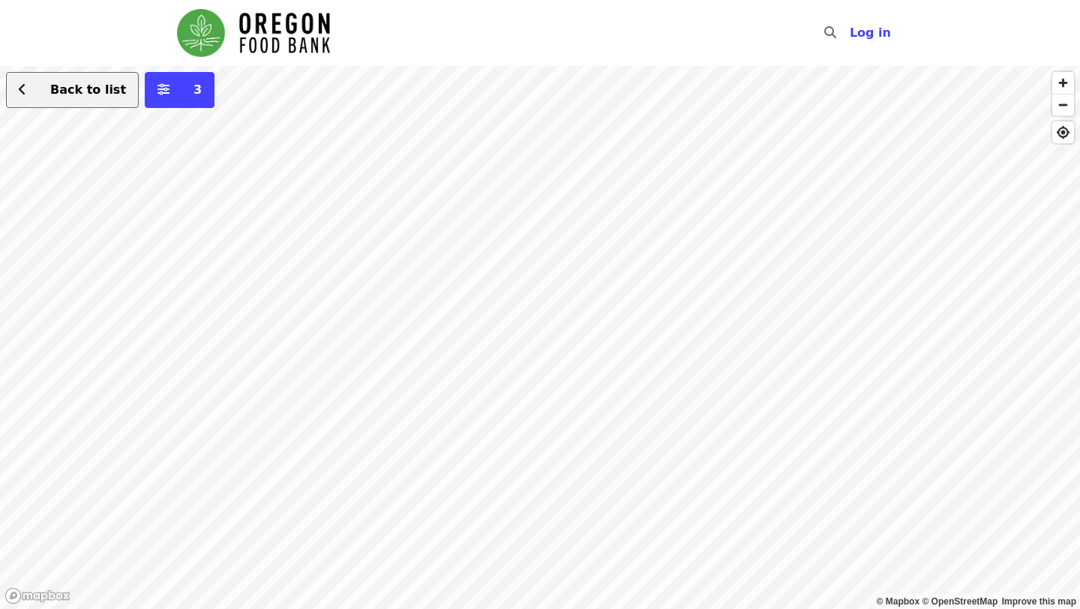
click at [31, 95] on button "Back to list" at bounding box center [72, 90] width 133 height 36
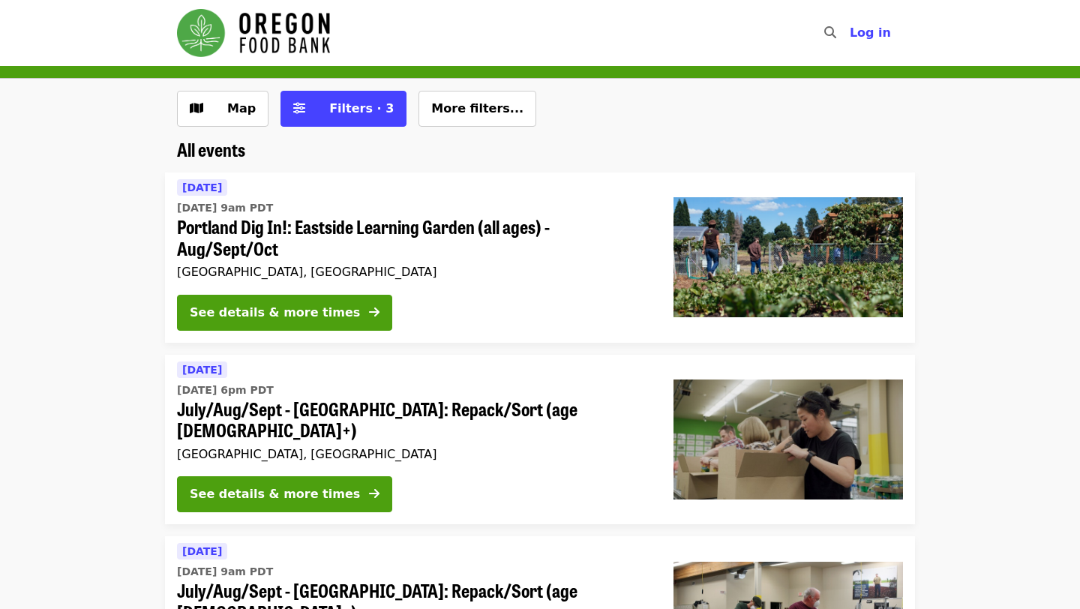
scroll to position [55, 0]
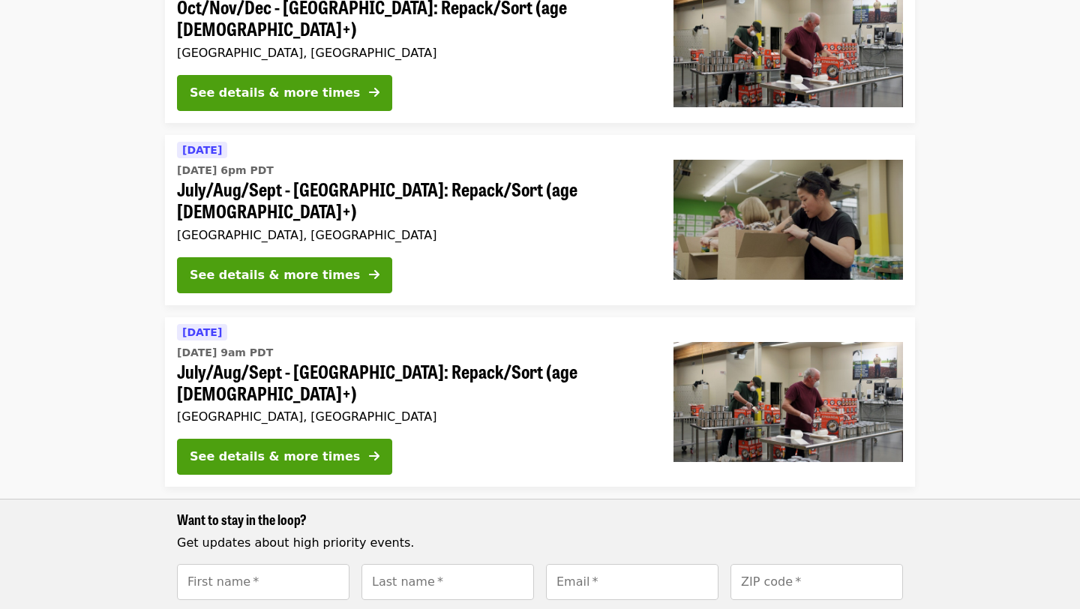
scroll to position [714, 0]
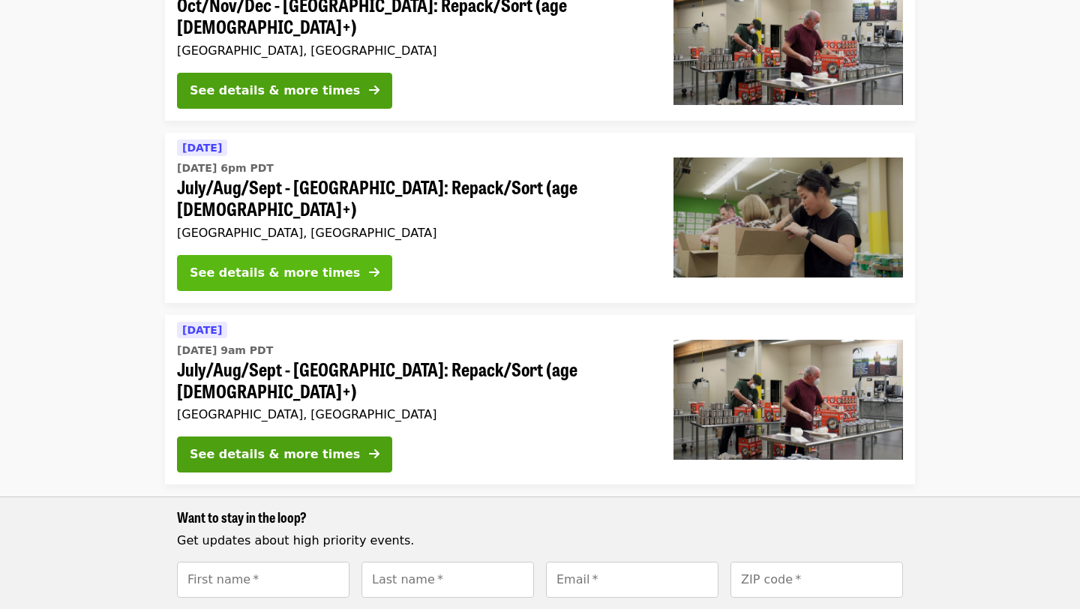
click at [266, 264] on div "See details & more times" at bounding box center [275, 273] width 170 height 18
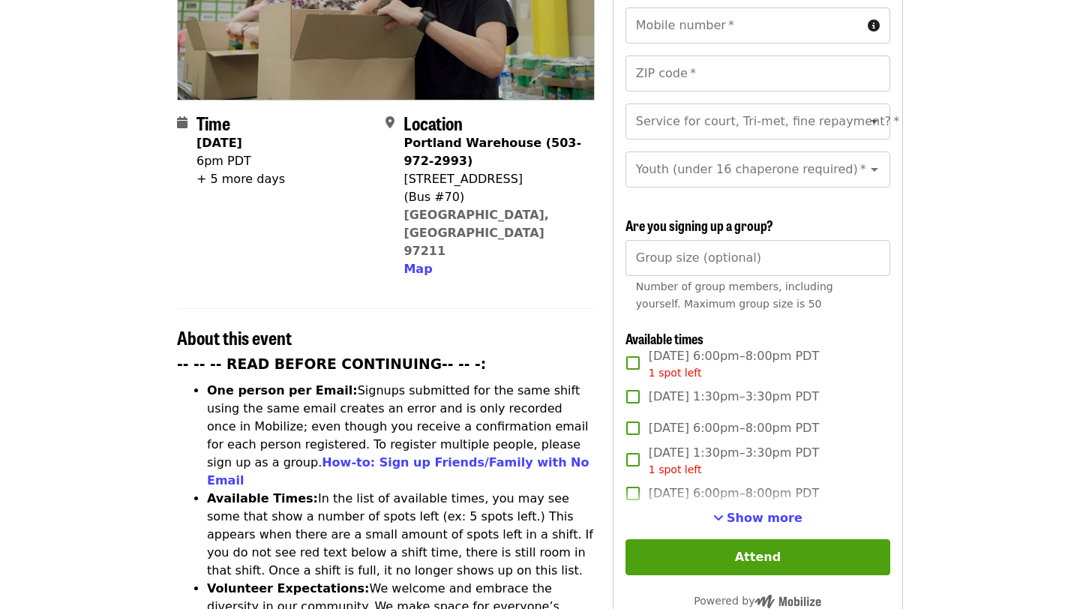
scroll to position [307, 0]
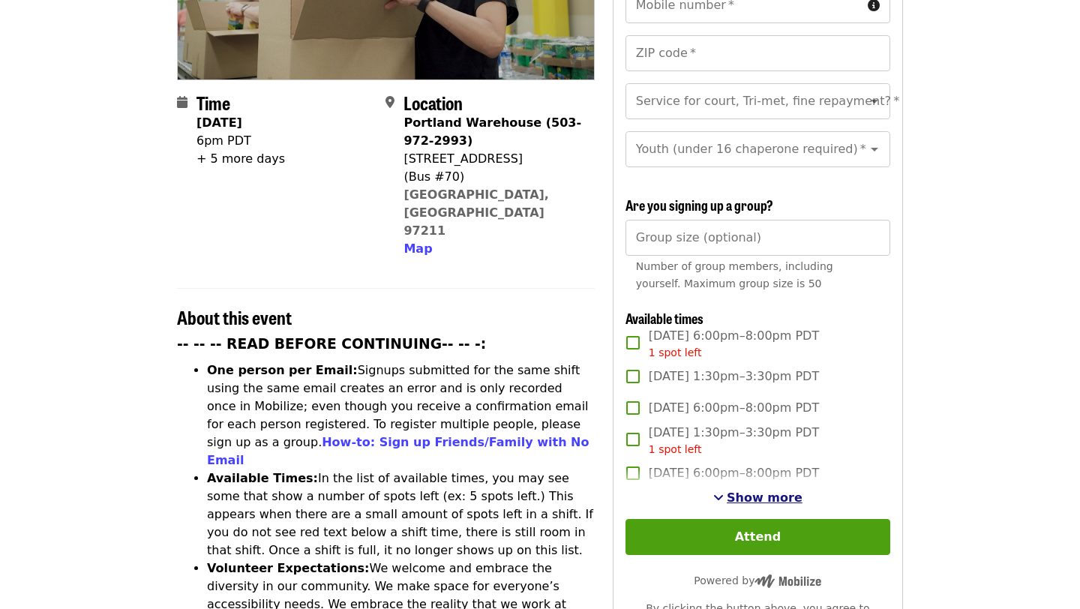
click at [744, 491] on span "Show more" at bounding box center [765, 498] width 76 height 14
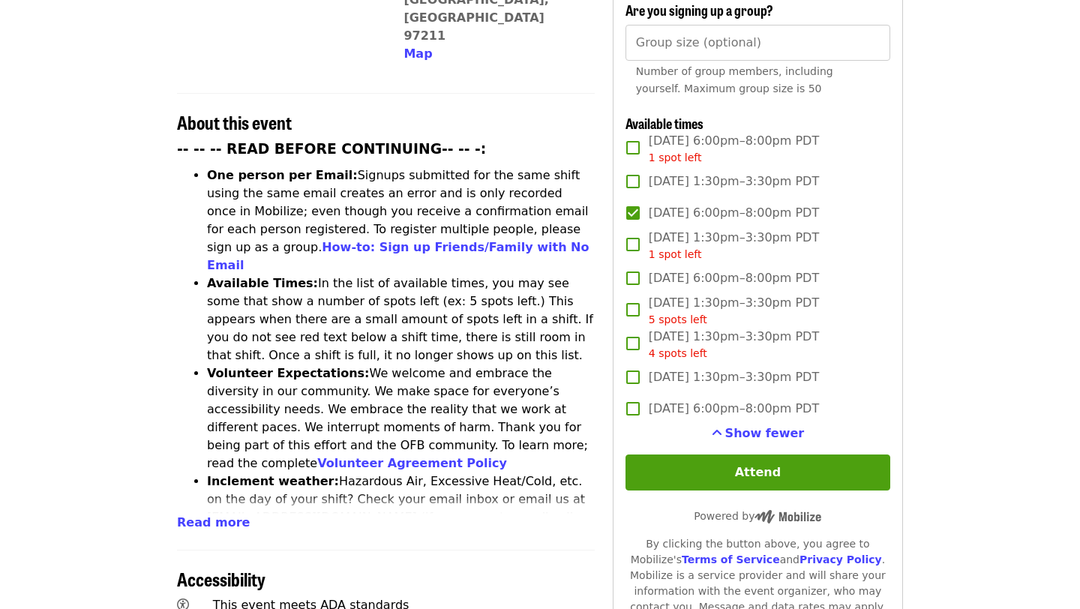
scroll to position [510, 0]
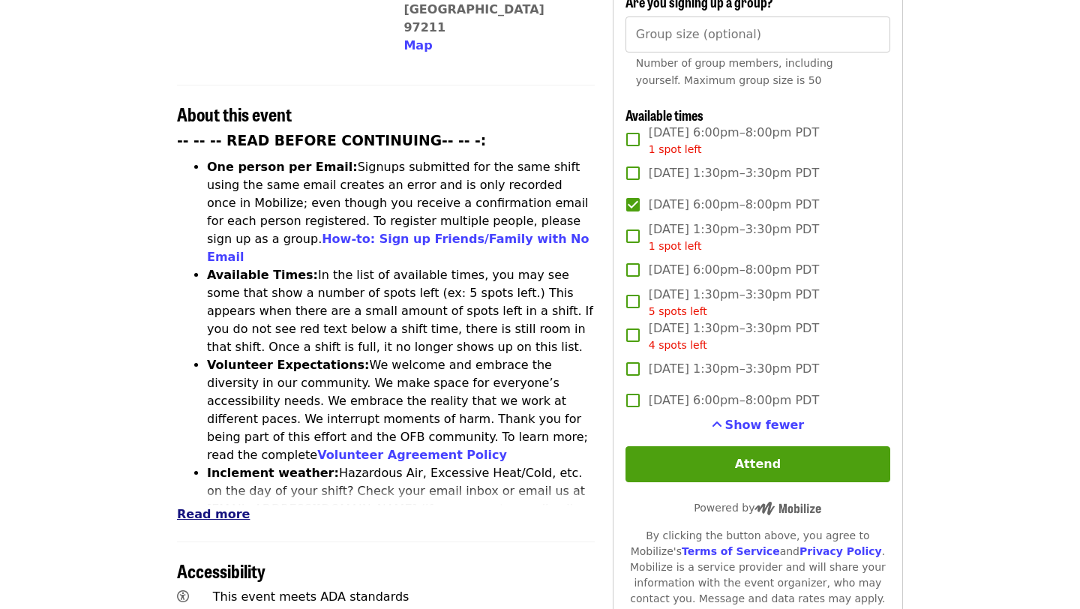
click at [204, 507] on span "Read more" at bounding box center [213, 514] width 73 height 14
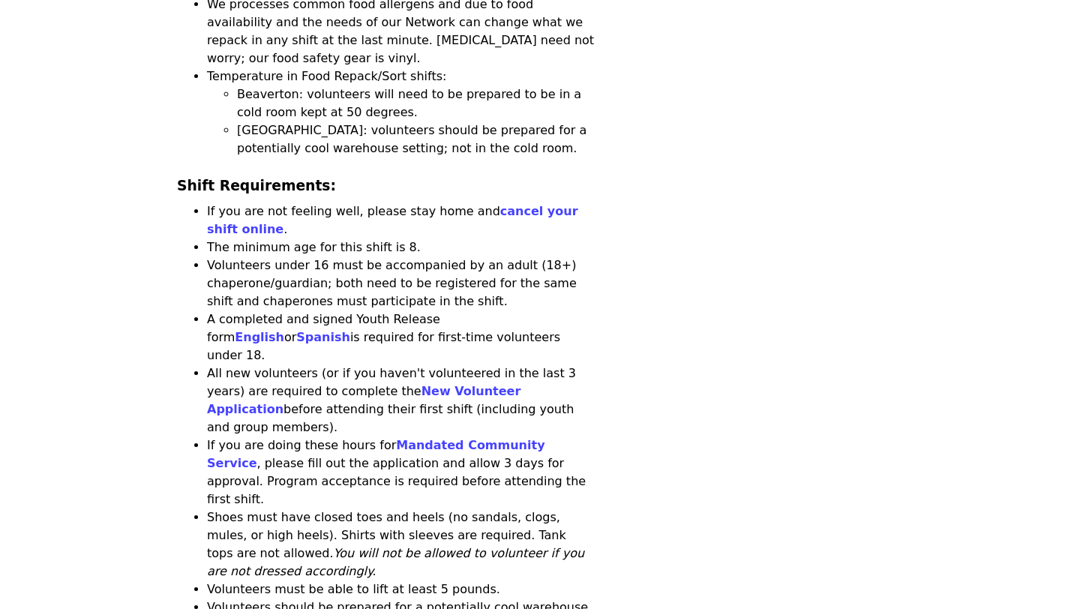
scroll to position [1523, 0]
click at [284, 329] on link "English" at bounding box center [260, 336] width 50 height 14
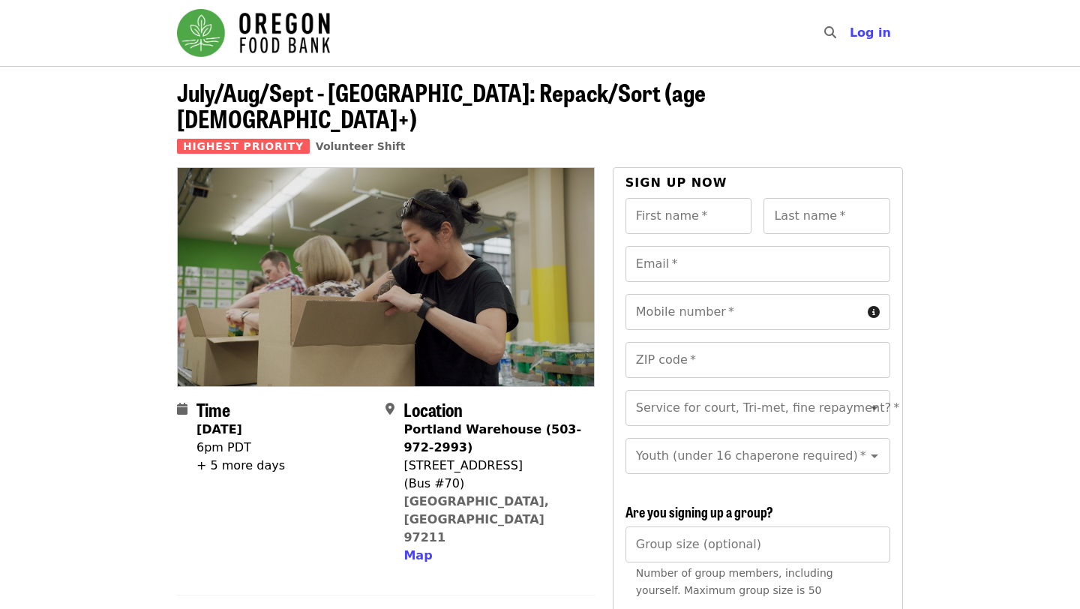
scroll to position [84, 0]
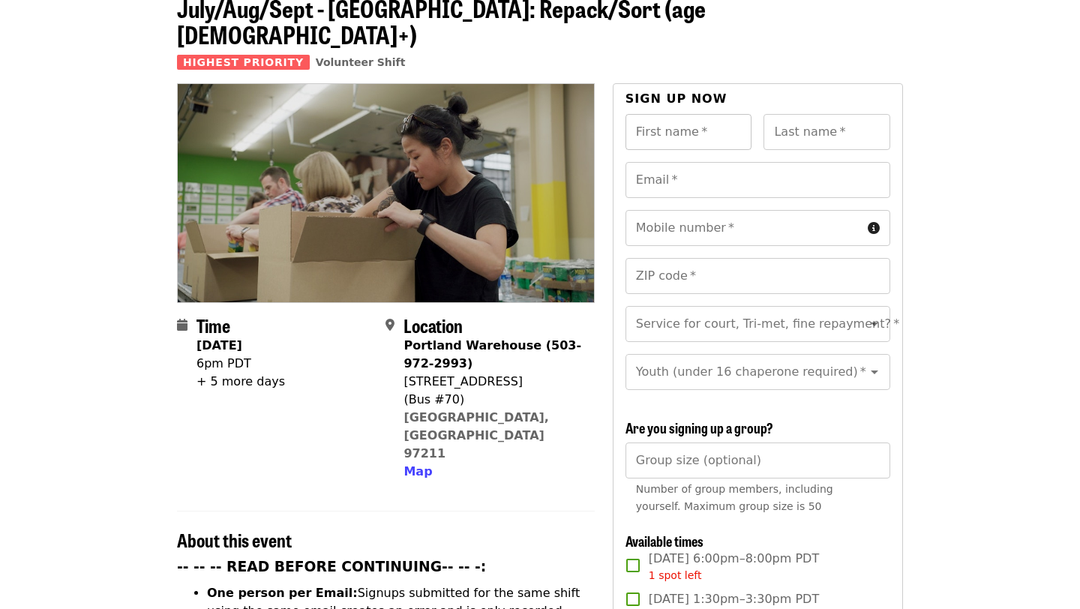
click at [682, 114] on input "First name   *" at bounding box center [689, 132] width 127 height 36
type input "*****"
click at [782, 114] on input "Last name   *" at bounding box center [827, 132] width 127 height 36
type input "******"
click at [750, 162] on input "Email   *" at bounding box center [758, 180] width 265 height 36
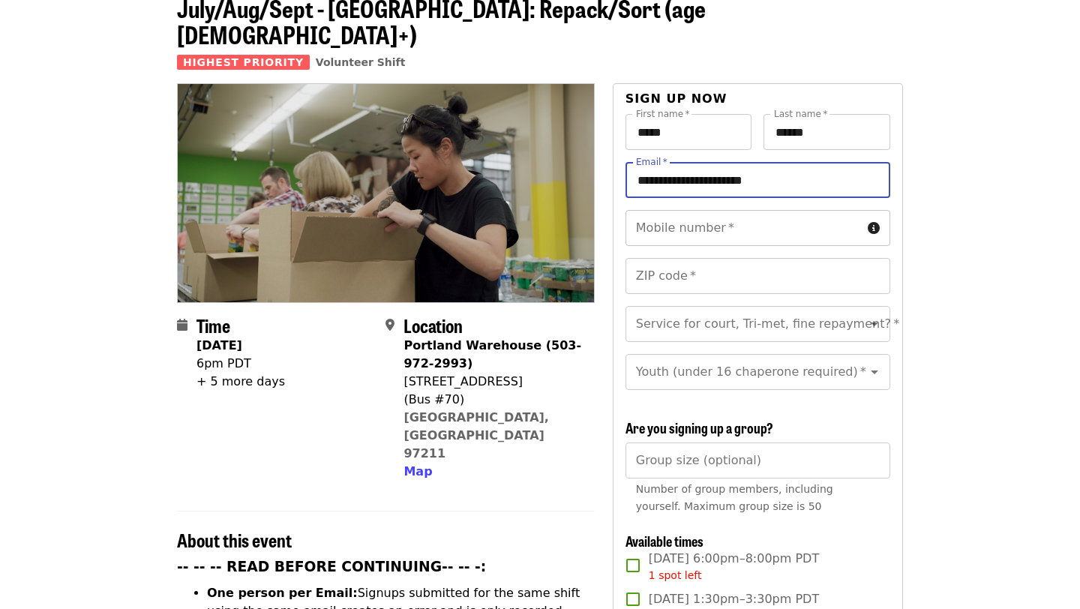
type input "**********"
click at [743, 212] on input "Mobile number   *" at bounding box center [744, 228] width 236 height 36
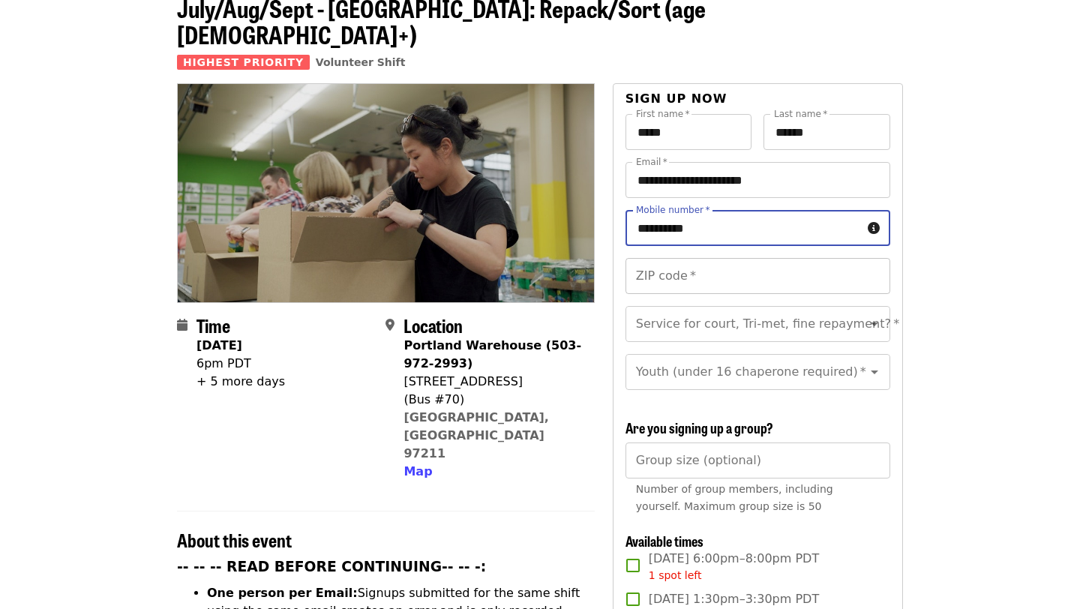
type input "**********"
click at [864, 258] on input "ZIP code   *" at bounding box center [758, 276] width 265 height 36
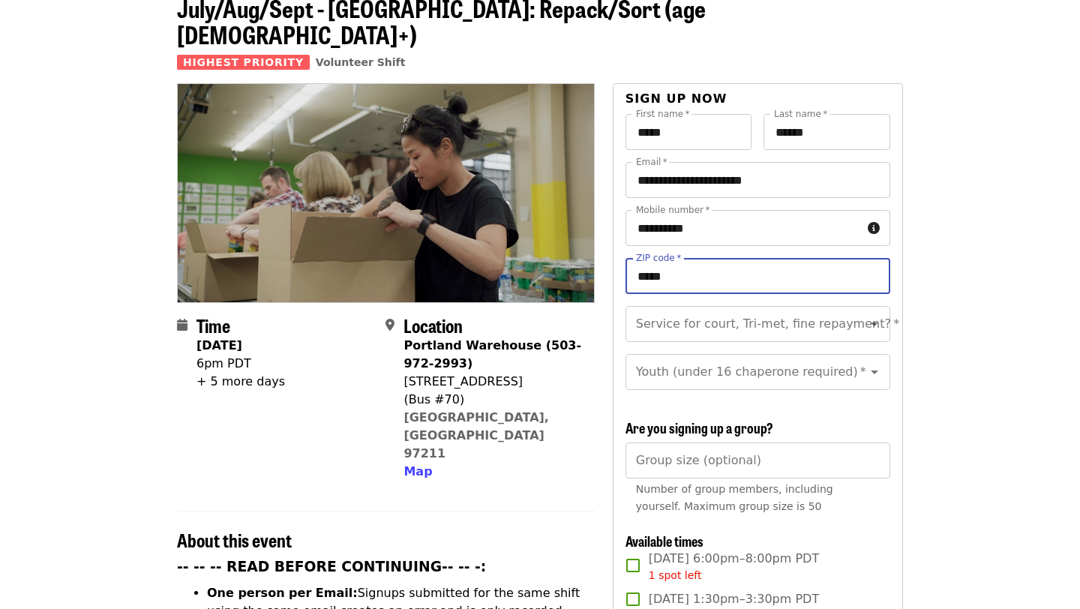
type input "*****"
click at [899, 301] on div "**********" at bounding box center [758, 600] width 290 height 1034
click at [872, 315] on icon "Open" at bounding box center [875, 324] width 18 height 18
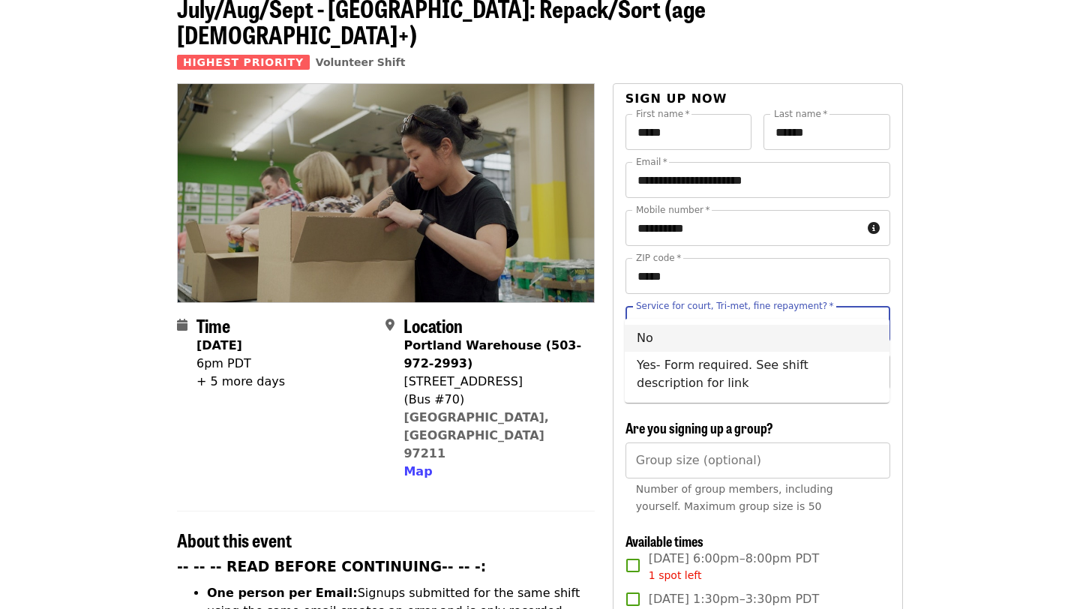
click at [847, 335] on li "No" at bounding box center [757, 338] width 265 height 27
type input "**"
click at [887, 354] on div "Youth (under 16 chaperone required) *" at bounding box center [758, 372] width 265 height 36
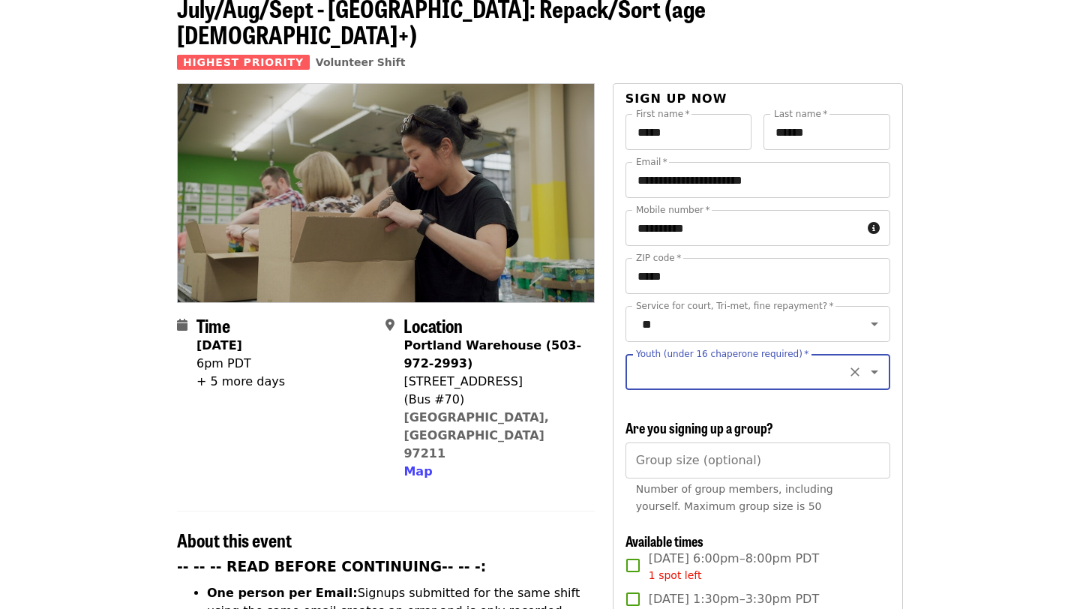
click at [860, 365] on icon "Clear" at bounding box center [855, 372] width 15 height 15
click at [881, 363] on icon "Open" at bounding box center [875, 372] width 18 height 18
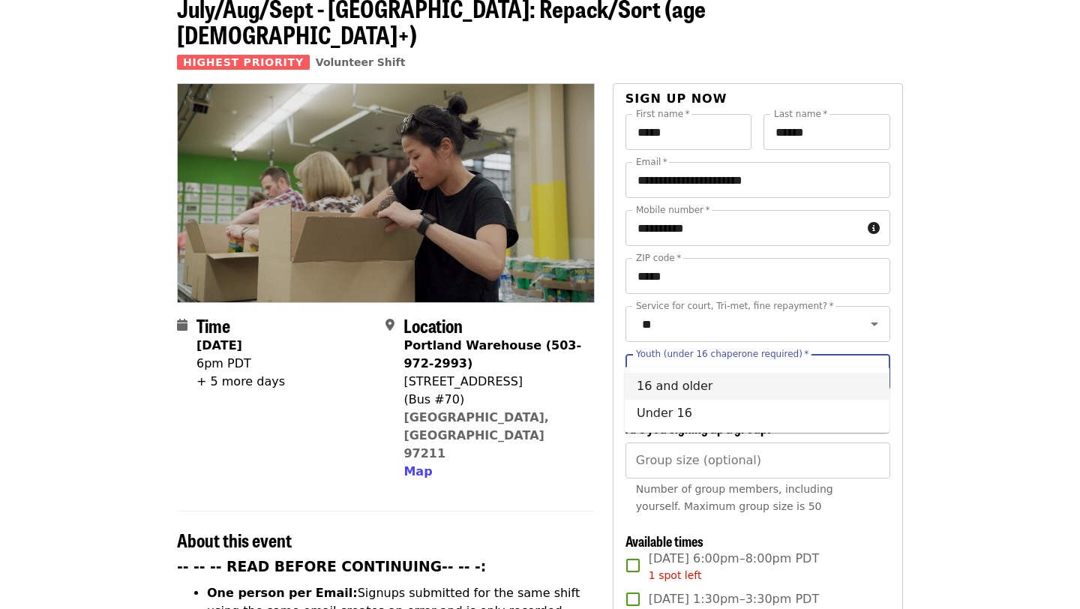
click at [787, 389] on li "16 and older" at bounding box center [757, 386] width 265 height 27
type input "**********"
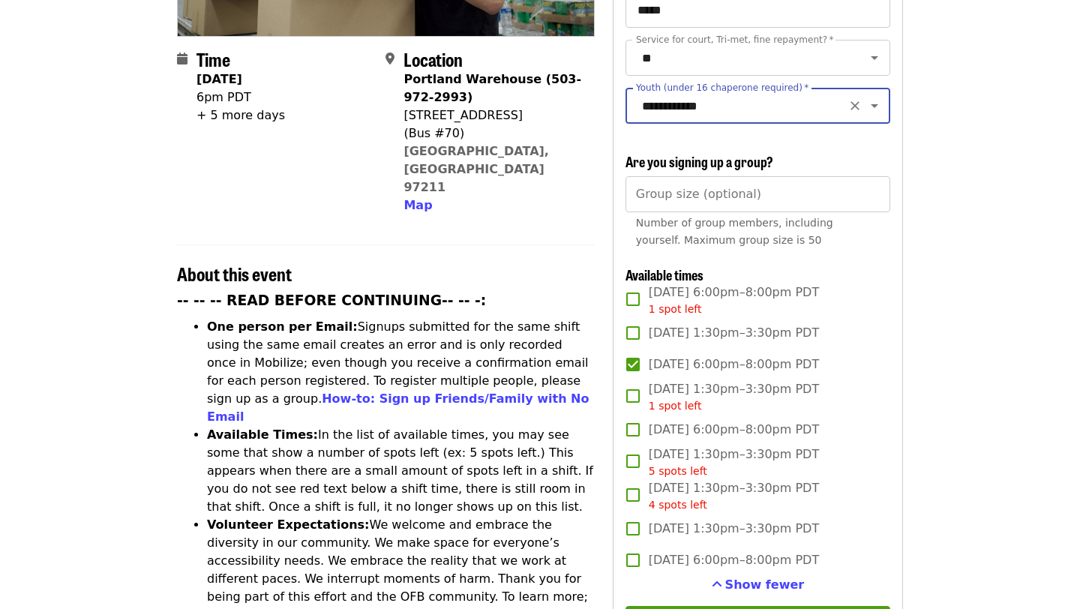
scroll to position [329, 0]
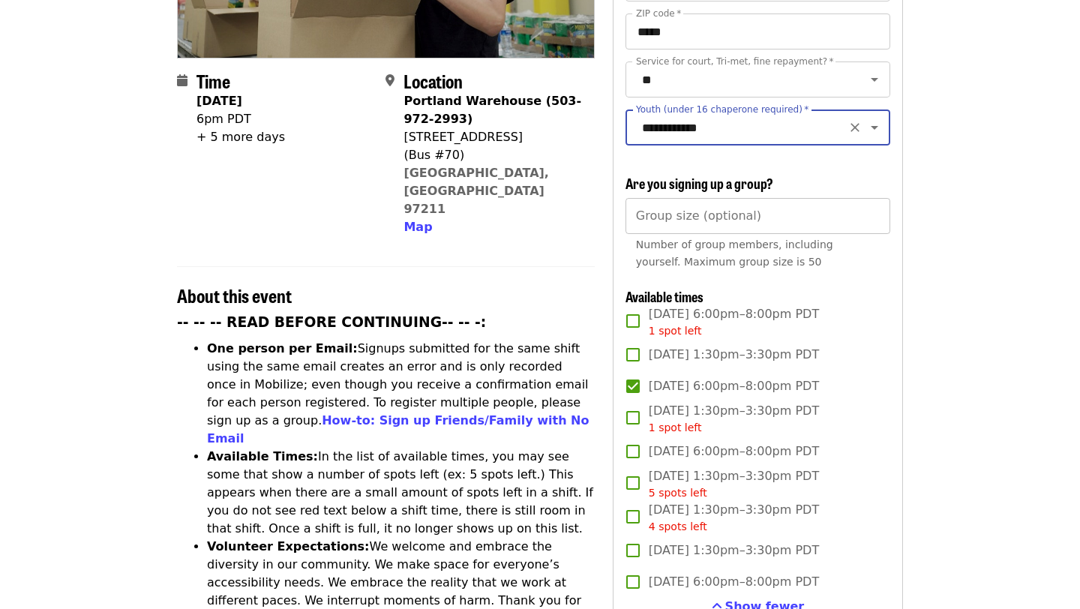
click at [785, 198] on input "Group size (optional)" at bounding box center [758, 216] width 265 height 36
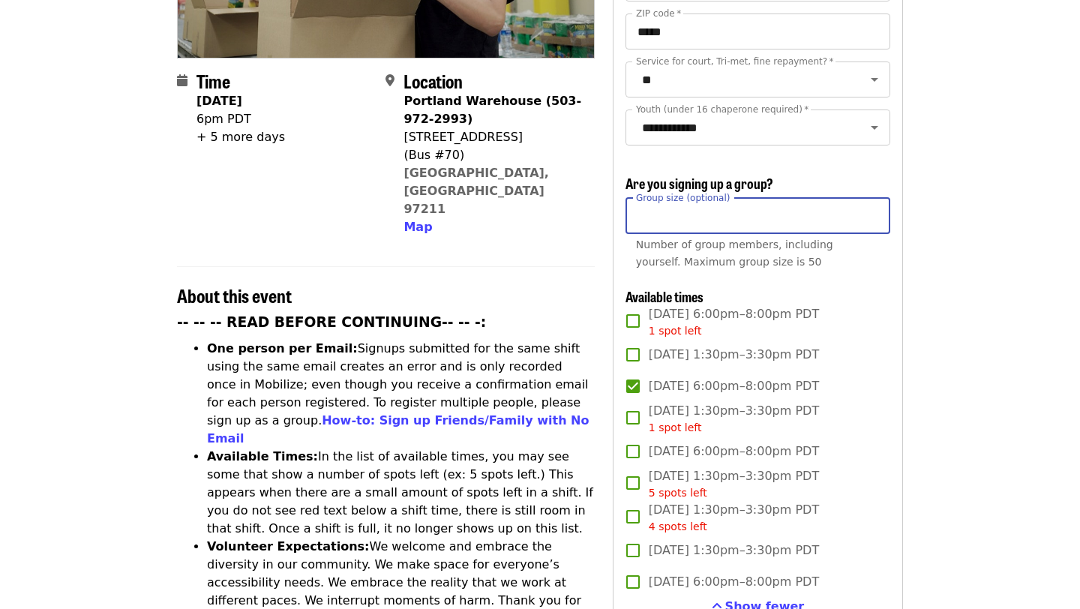
type input "*"
click at [872, 198] on input "*" at bounding box center [758, 216] width 265 height 36
type input "*"
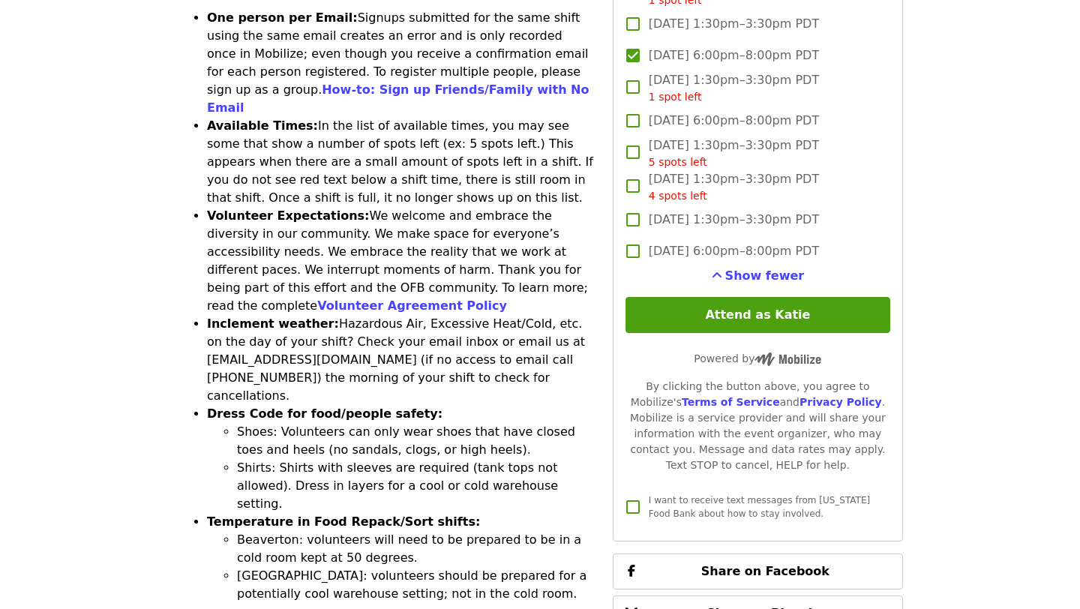
scroll to position [655, 0]
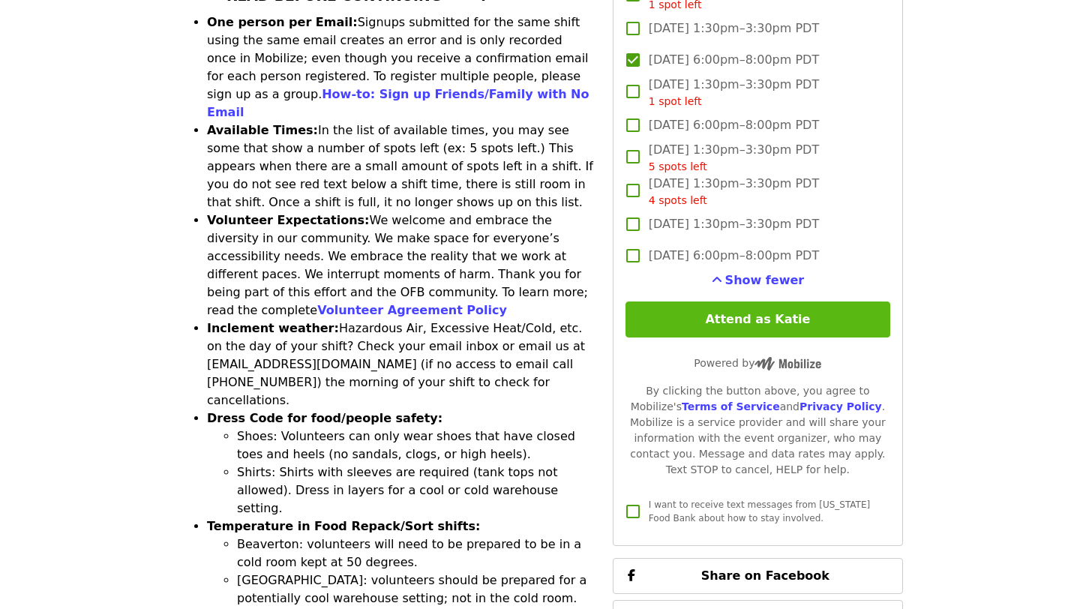
click at [764, 302] on button "Attend as Katie" at bounding box center [758, 320] width 265 height 36
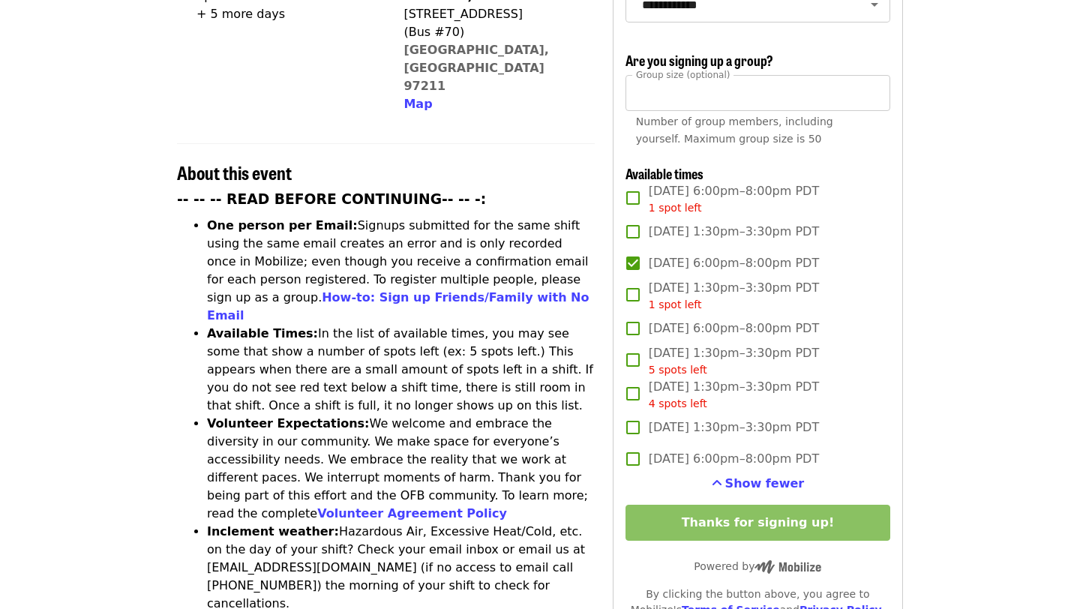
scroll to position [452, 0]
click at [747, 74] on input "*" at bounding box center [758, 92] width 265 height 36
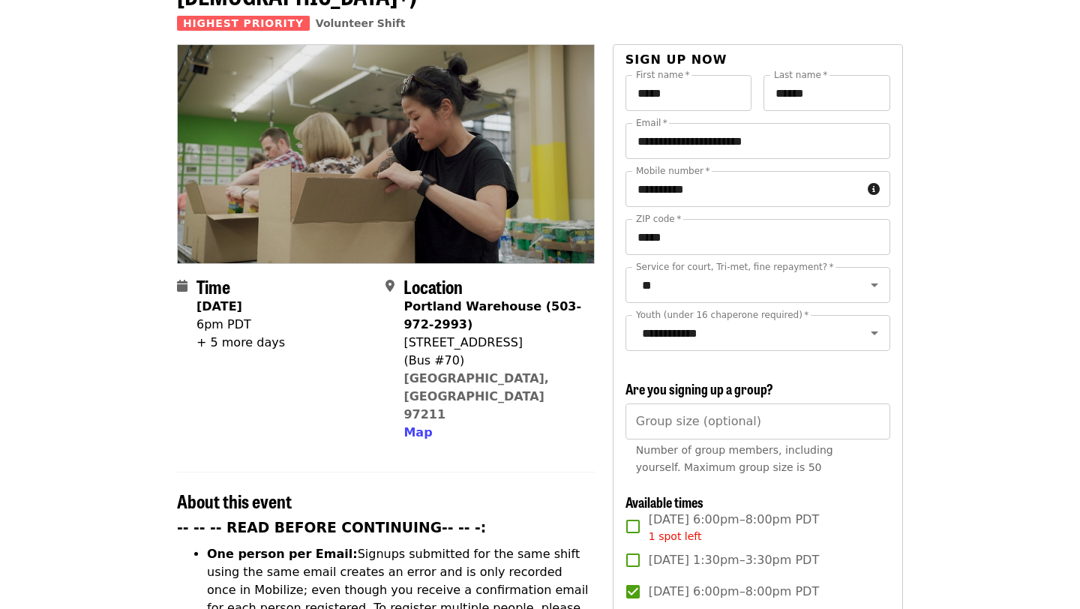
scroll to position [0, 0]
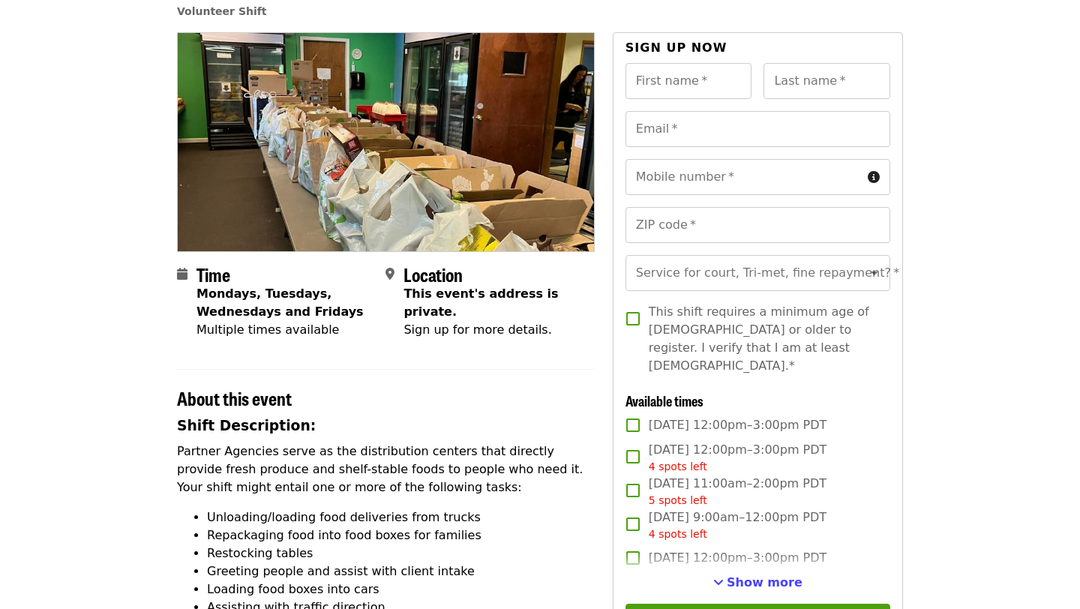
scroll to position [108, 0]
